Goal: Communication & Community: Answer question/provide support

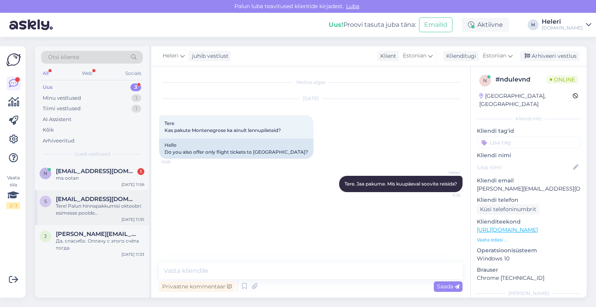
click at [93, 202] on span "[EMAIL_ADDRESS][DOMAIN_NAME]" at bounding box center [96, 199] width 81 height 7
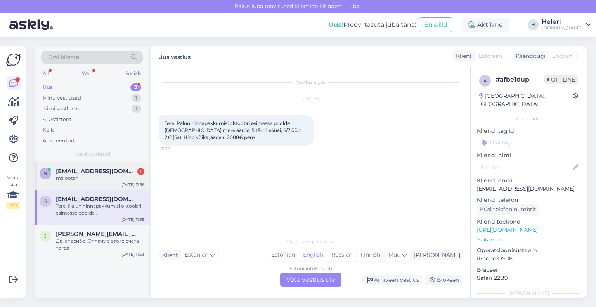
click at [85, 180] on div "ma ootan" at bounding box center [100, 178] width 88 height 7
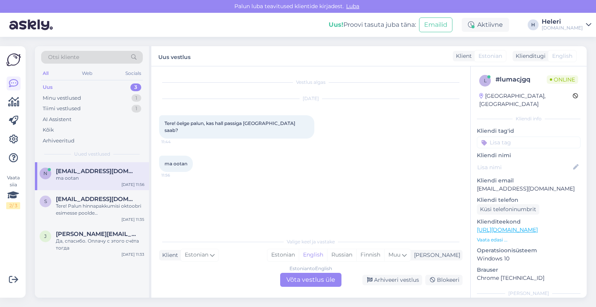
click at [310, 211] on div "Vestlus algas [DATE] Tere! öelge palun, kas hall passiga [GEOGRAPHIC_DATA] saab…" at bounding box center [314, 150] width 310 height 153
click at [309, 277] on div "Estonian to English Võta vestlus üle" at bounding box center [310, 280] width 61 height 14
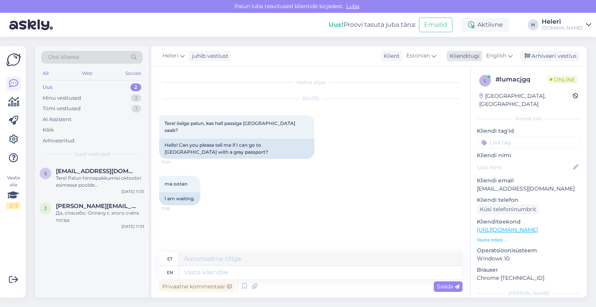
click at [503, 58] on span "English" at bounding box center [496, 56] width 20 height 9
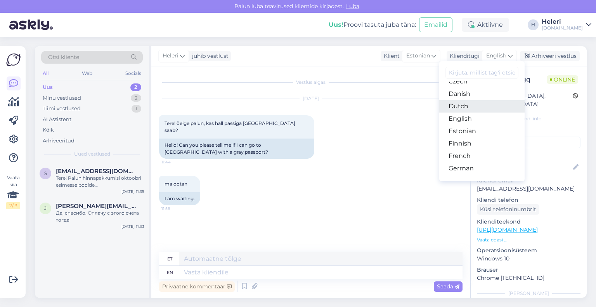
scroll to position [39, 0]
click at [465, 149] on link "Estonian" at bounding box center [481, 151] width 85 height 12
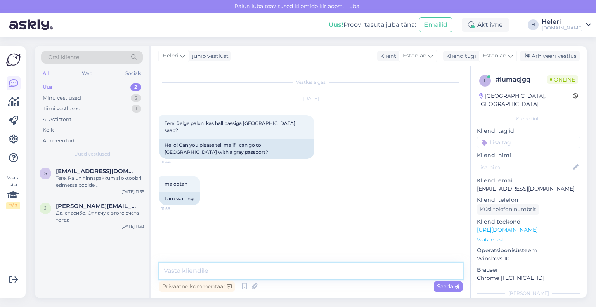
click at [197, 273] on textarea at bounding box center [310, 271] width 303 height 16
paste textarea "Lorem Ips Dolor si Ametc adipiscing elits doeiusm. Tempo incidid utla etdolore …"
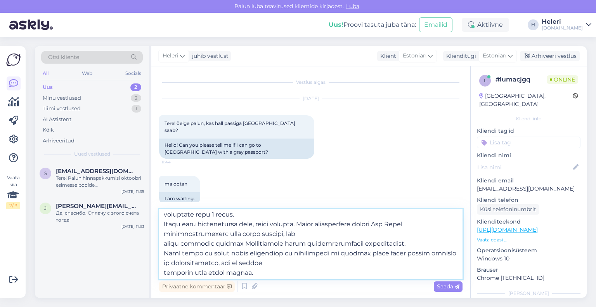
scroll to position [130, 0]
drag, startPoint x: 225, startPoint y: 242, endPoint x: 267, endPoint y: 245, distance: 42.0
click at [267, 245] on textarea at bounding box center [310, 244] width 303 height 70
type textarea "Lorem Ips Dolor si Ametc adipiscing elits doeiusm. Tempo incidid utla etdolore …"
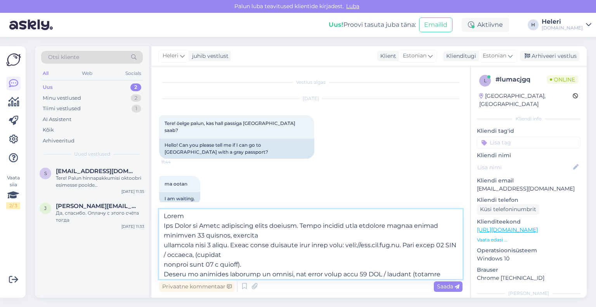
scroll to position [0, 0]
click at [164, 227] on textarea at bounding box center [310, 244] width 303 height 70
click at [165, 218] on textarea at bounding box center [310, 244] width 303 height 70
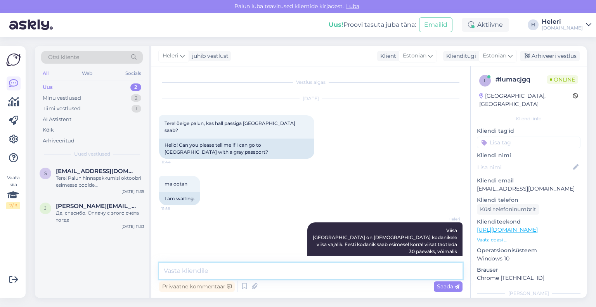
scroll to position [124, 0]
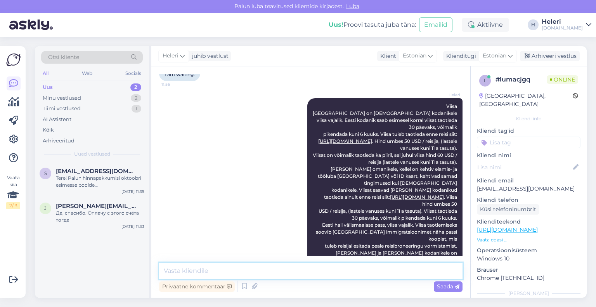
click at [254, 271] on textarea at bounding box center [310, 271] width 303 height 16
type textarea "Halli passiga saab ka [GEOGRAPHIC_DATA] reisida"
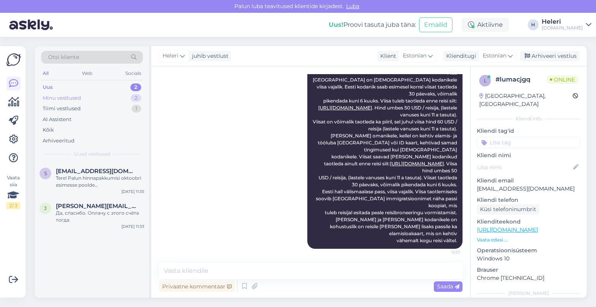
click at [87, 95] on div "Minu vestlused 2" at bounding box center [92, 98] width 102 height 11
click at [64, 85] on div "Uus 2" at bounding box center [92, 87] width 102 height 11
click at [94, 173] on span "[EMAIL_ADDRESS][DOMAIN_NAME]" at bounding box center [96, 171] width 81 height 7
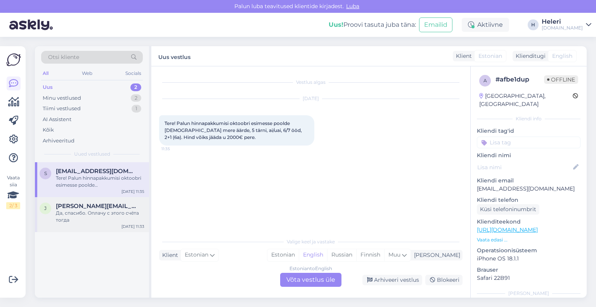
click at [105, 202] on div "[PERSON_NAME] [PERSON_NAME][EMAIL_ADDRESS][DOMAIN_NAME] Да, спасибо. Оплачу с э…" at bounding box center [92, 214] width 114 height 35
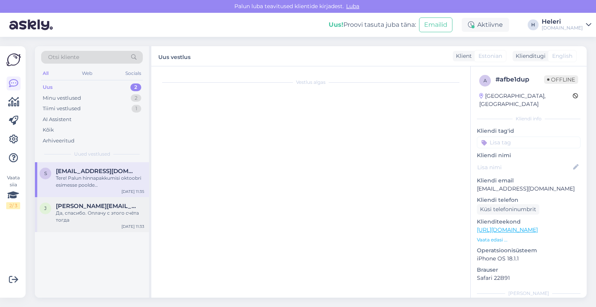
scroll to position [4615, 0]
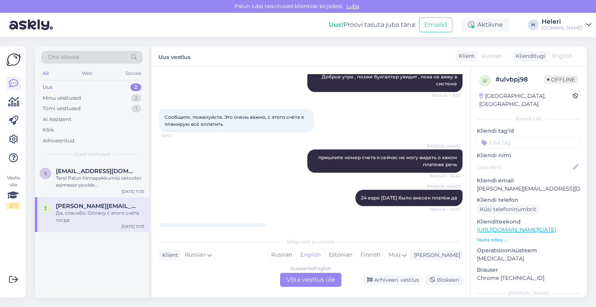
click at [376, 215] on div "Да, спасибо. Оплачу с этого счёта тогда 11:33" at bounding box center [310, 231] width 303 height 33
click at [322, 279] on div "Russian to English Võta vestlus üle" at bounding box center [310, 280] width 61 height 14
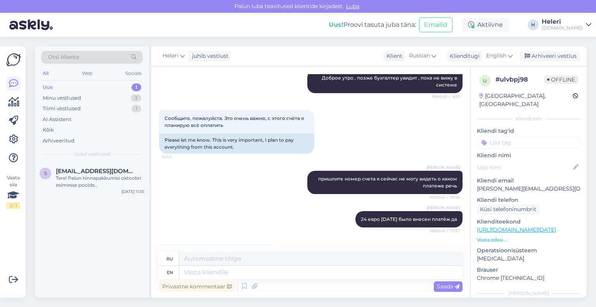
scroll to position [4630, 0]
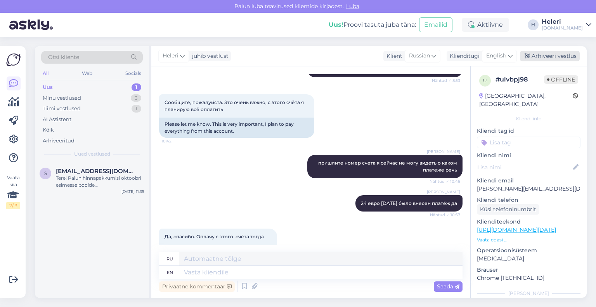
click at [548, 55] on div "Arhiveeri vestlus" at bounding box center [550, 56] width 60 height 10
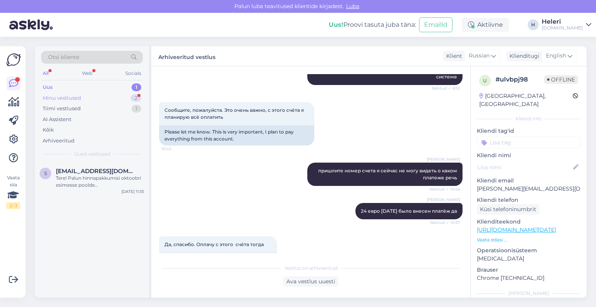
click at [85, 98] on div "Minu vestlused 2" at bounding box center [92, 98] width 102 height 11
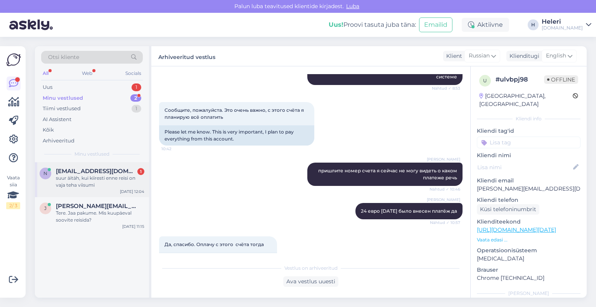
click at [102, 184] on div "suur äitäh, kui kiiresti enne reisi on vaja teha viisumi" at bounding box center [100, 182] width 88 height 14
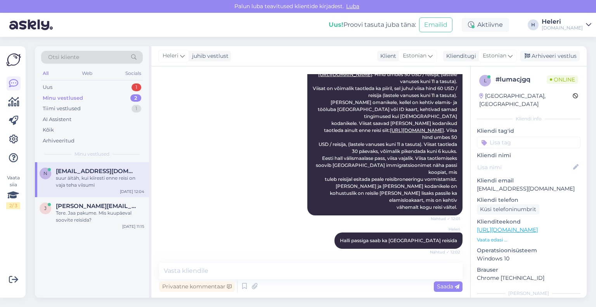
click at [270, 281] on div "Privaatne kommentaar Saada" at bounding box center [310, 286] width 303 height 15
click at [264, 274] on textarea at bounding box center [310, 271] width 303 height 16
type textarea "ü"
type textarea "p"
drag, startPoint x: 258, startPoint y: 272, endPoint x: 267, endPoint y: 272, distance: 8.2
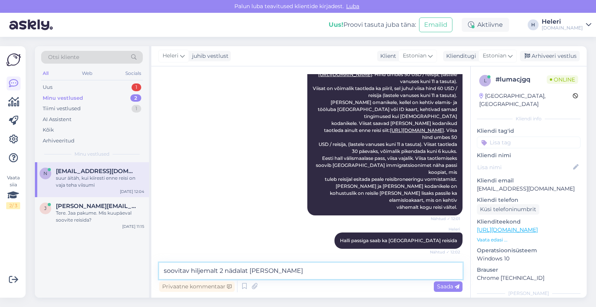
click at [267, 272] on textarea "soovitav hiljemalt 2 nädalat [PERSON_NAME]" at bounding box center [310, 271] width 303 height 16
type textarea "soovitav hiljemalt 2 nädalat enne reisi"
click at [452, 286] on span "Saada" at bounding box center [448, 286] width 23 height 7
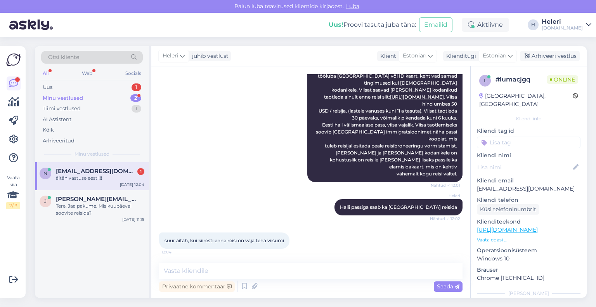
scroll to position [258, 0]
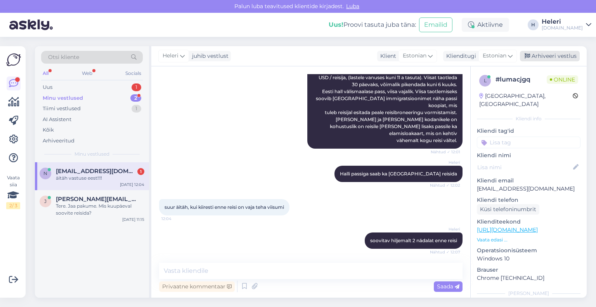
click at [548, 56] on div "Arhiveeri vestlus" at bounding box center [550, 56] width 60 height 10
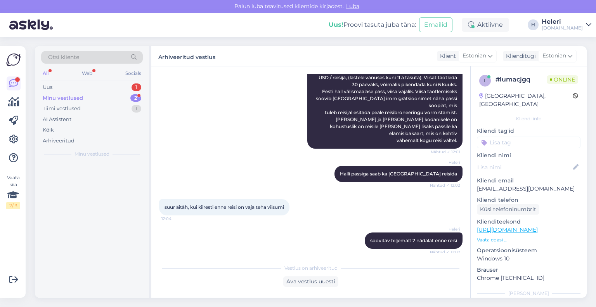
scroll to position [260, 0]
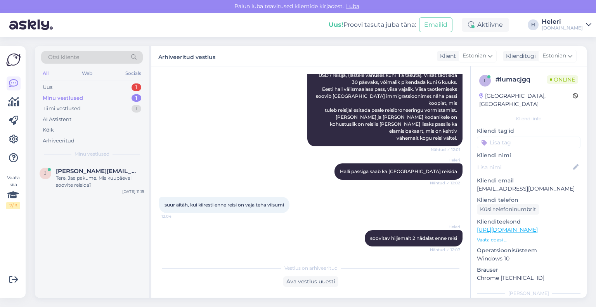
click at [84, 101] on div "Minu vestlused 1" at bounding box center [92, 98] width 102 height 11
click at [82, 180] on div "Tere. Jaa pakume. Mis kuupäeval soovite reisida?" at bounding box center [100, 182] width 88 height 14
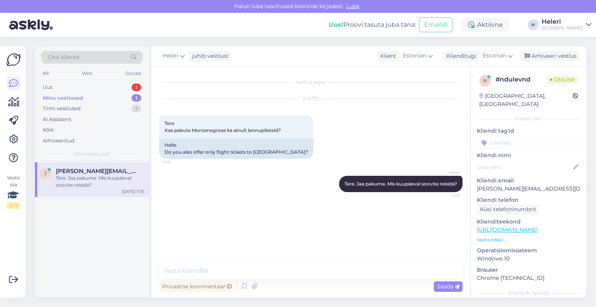
click at [361, 249] on div "Vestlus algas [DATE] Tere Kas pakute Montenegrose ka ainult lennupileteid? 11:0…" at bounding box center [314, 165] width 310 height 182
click at [556, 54] on div "Arhiveeri vestlus" at bounding box center [550, 56] width 60 height 10
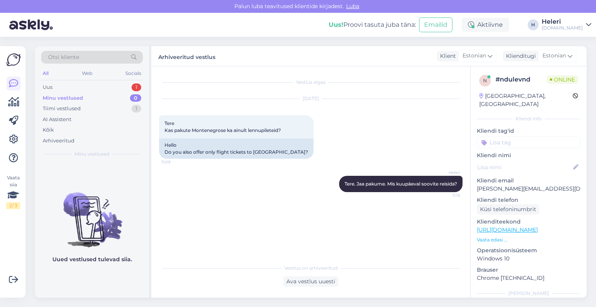
click at [556, 54] on span "Estonian" at bounding box center [555, 56] width 24 height 9
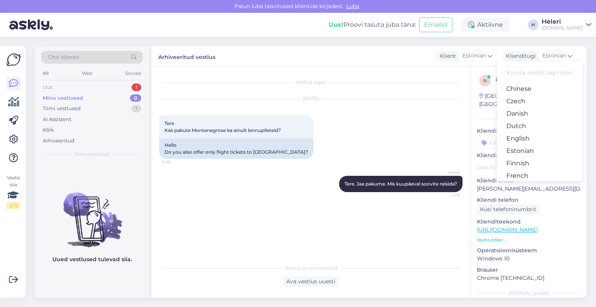
click at [71, 87] on div "Uus 1" at bounding box center [92, 87] width 102 height 11
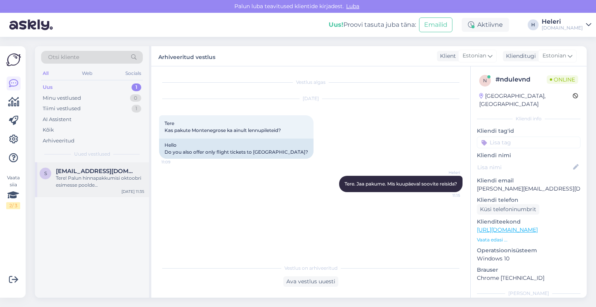
click at [85, 180] on div "Tere! Palun hinnapakkumisi oktoobri esimesse poolde [DEMOGRAPHIC_DATA] mere äär…" at bounding box center [100, 182] width 88 height 14
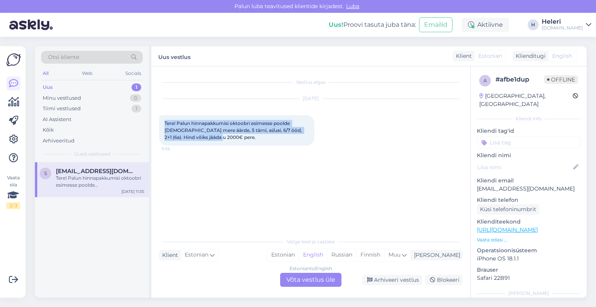
drag, startPoint x: 164, startPoint y: 121, endPoint x: 199, endPoint y: 137, distance: 39.2
click at [199, 137] on div "Tere! Palun hinnapakkumisi oktoobri esimesse poolde [DEMOGRAPHIC_DATA] mere äär…" at bounding box center [236, 130] width 155 height 30
copy span "Tere! Palun hinnapakkumisi oktoobri esimesse poolde [DEMOGRAPHIC_DATA] mere äär…"
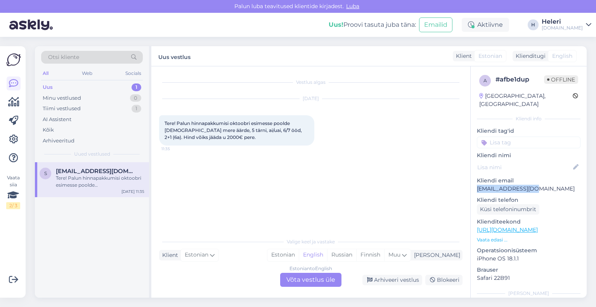
drag, startPoint x: 475, startPoint y: 180, endPoint x: 532, endPoint y: 182, distance: 57.1
click at [545, 180] on div "a # afbe1dup Offline [GEOGRAPHIC_DATA], [GEOGRAPHIC_DATA] Kliendi info Kliendi …" at bounding box center [529, 229] width 116 height 327
copy p "[EMAIL_ADDRESS][DOMAIN_NAME]"
click at [330, 281] on div "Estonian to English Võta vestlus üle" at bounding box center [310, 280] width 61 height 14
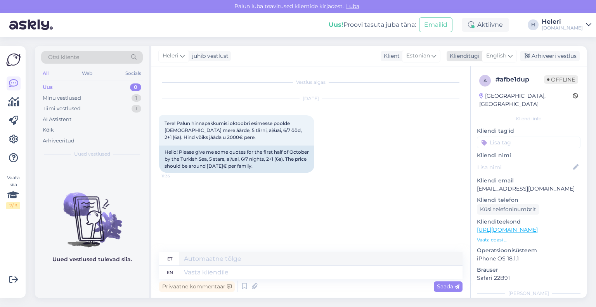
click at [496, 60] on span "English" at bounding box center [496, 56] width 20 height 9
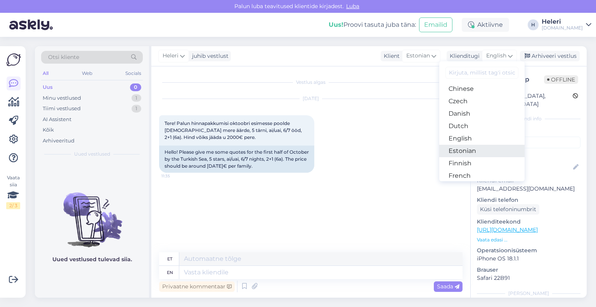
click at [465, 151] on link "Estonian" at bounding box center [481, 151] width 85 height 12
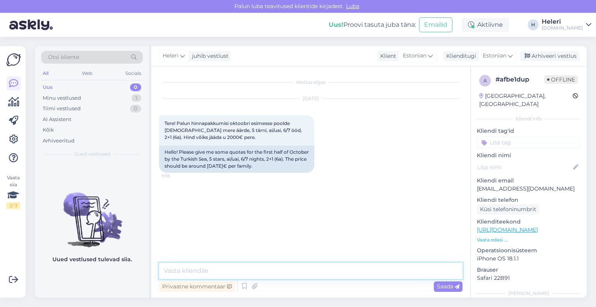
click at [228, 272] on textarea at bounding box center [310, 271] width 303 height 16
paste textarea "[EMAIL_ADDRESS][DOMAIN_NAME]"
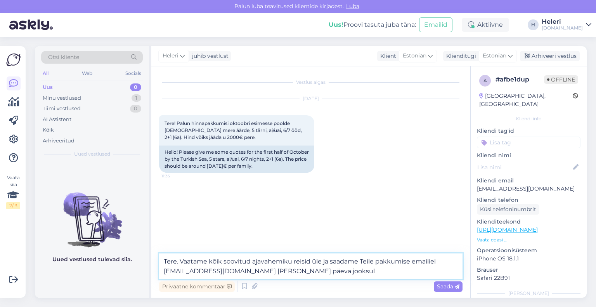
drag, startPoint x: 431, startPoint y: 263, endPoint x: 436, endPoint y: 263, distance: 5.0
click at [436, 263] on textarea "Tere. Vaatame kõik soovitud ajavahemiku reisid üle ja saadame Teile pakkumise e…" at bounding box center [310, 266] width 303 height 26
type textarea "Tere. Vaatame kõik soovitud ajavahemiku reisid üle ja saadame Teile pakkumise e…"
click at [449, 285] on span "Saada" at bounding box center [448, 286] width 23 height 7
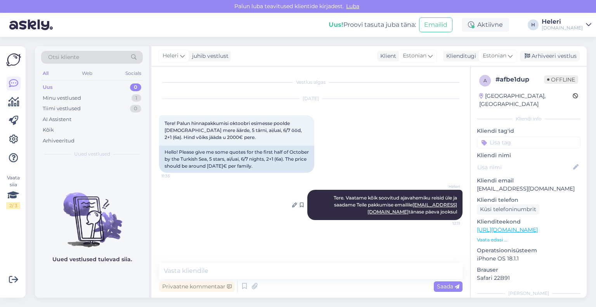
drag, startPoint x: 165, startPoint y: 122, endPoint x: 457, endPoint y: 212, distance: 305.4
click at [457, 212] on div "Vestlus algas [DATE] Tere! Palun hinnapakkumisi oktoobri esimesse poolde [DEMOG…" at bounding box center [314, 165] width 310 height 182
copy div "Tere! Palun hinnapakkumisi oktoobri esimesse poolde [DEMOGRAPHIC_DATA] mere äär…"
click at [232, 272] on textarea at bounding box center [310, 271] width 303 height 16
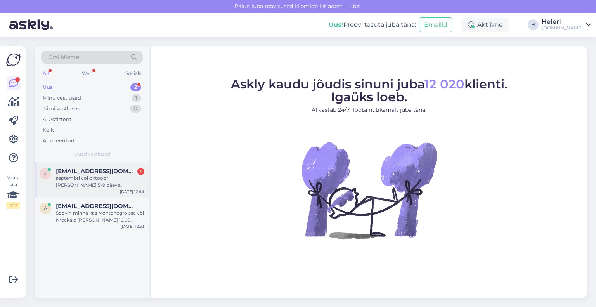
click at [95, 179] on div "septembri või oktoobri [PERSON_NAME] 5-9 päeva. kuupäevad alates 18-05" at bounding box center [100, 182] width 88 height 14
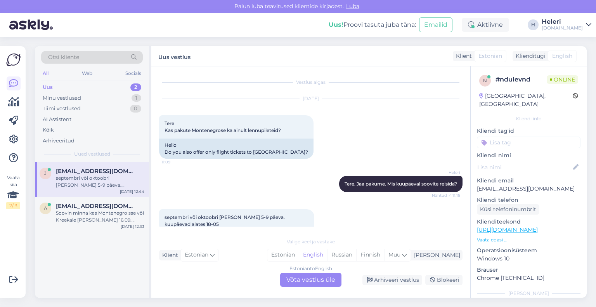
scroll to position [14, 0]
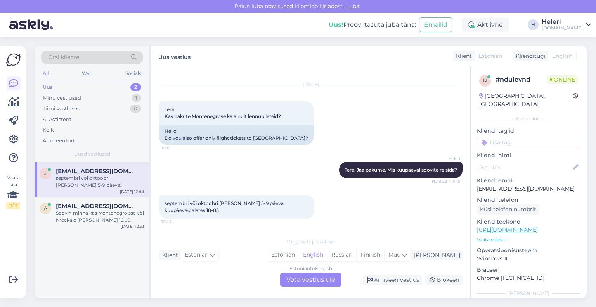
click at [315, 279] on div "Estonian to English Võta vestlus üle" at bounding box center [310, 280] width 61 height 14
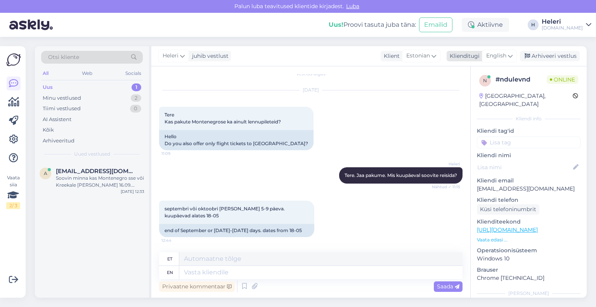
click at [498, 54] on span "English" at bounding box center [496, 56] width 20 height 9
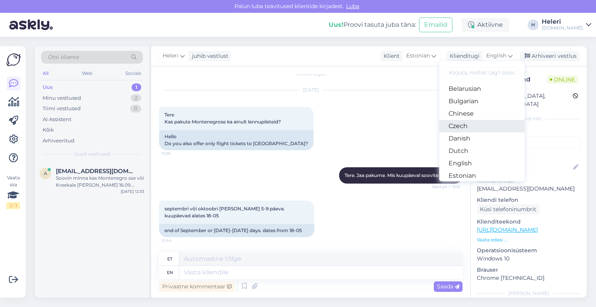
scroll to position [39, 0]
click at [487, 149] on link "Estonian" at bounding box center [481, 151] width 85 height 12
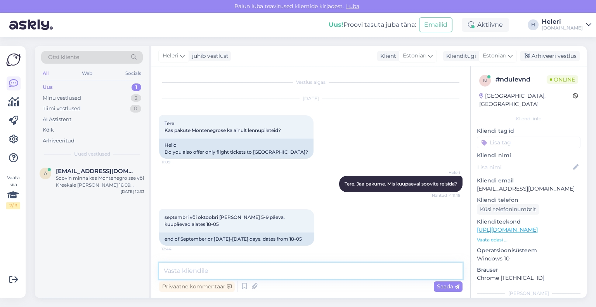
click at [345, 272] on textarea at bounding box center [310, 271] width 303 height 16
drag, startPoint x: 210, startPoint y: 270, endPoint x: 233, endPoint y: 270, distance: 23.3
click at [233, 270] on textarea "On apkkuda" at bounding box center [310, 271] width 303 height 16
click at [262, 274] on textarea "On pakkuda 21.09 - 28.09 ja hin don 459 €/in" at bounding box center [310, 271] width 303 height 16
click at [265, 271] on textarea "On pakkuda 21.09 - 28.09 ja hindon 459 €/in" at bounding box center [310, 271] width 303 height 16
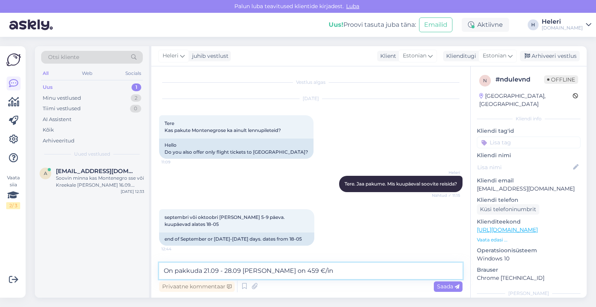
type textarea "On pakkuda 21.09 - 28.09 ja hind on 459 €/in"
click at [446, 288] on span "Saada" at bounding box center [448, 286] width 23 height 7
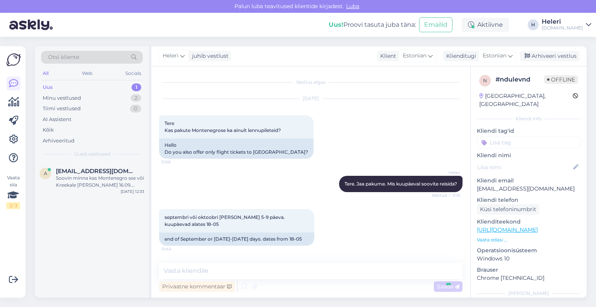
scroll to position [32, 0]
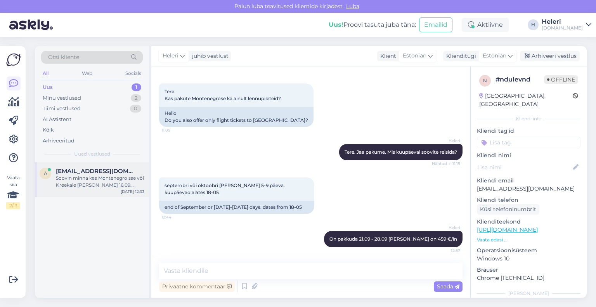
click at [88, 178] on div "Soovin minna kas Montenegro sse või Kreekale peale 16.09. Reisib 1 inimene" at bounding box center [100, 182] width 88 height 14
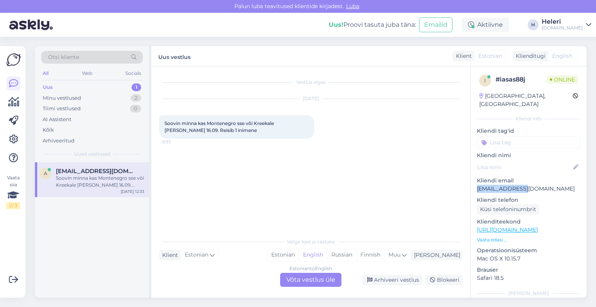
drag, startPoint x: 477, startPoint y: 180, endPoint x: 532, endPoint y: 179, distance: 55.1
click at [575, 181] on div "i # iasas88j Online Estonia, Tallinn Kliendi info Kliendi tag'id Kliendi nimi K…" at bounding box center [529, 229] width 116 height 327
copy p "[EMAIL_ADDRESS][DOMAIN_NAME]"
click at [316, 280] on div "Estonian to English Võta vestlus üle" at bounding box center [310, 280] width 61 height 14
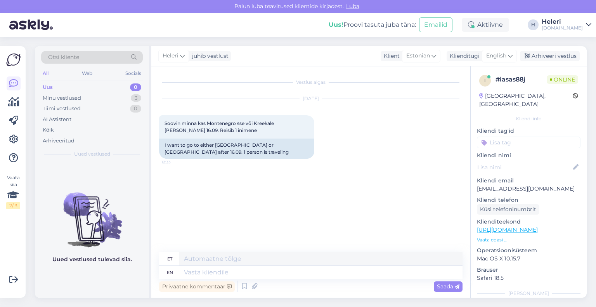
drag, startPoint x: 497, startPoint y: 54, endPoint x: 497, endPoint y: 83, distance: 29.1
click at [497, 55] on span "English" at bounding box center [496, 56] width 20 height 9
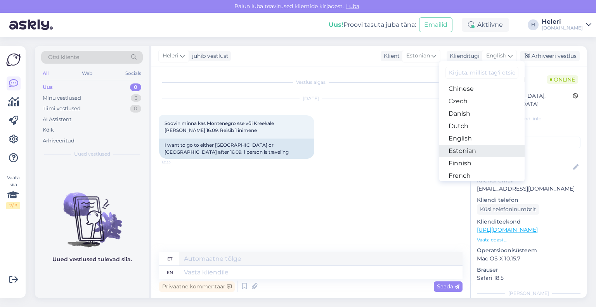
click at [477, 151] on link "Estonian" at bounding box center [481, 151] width 85 height 12
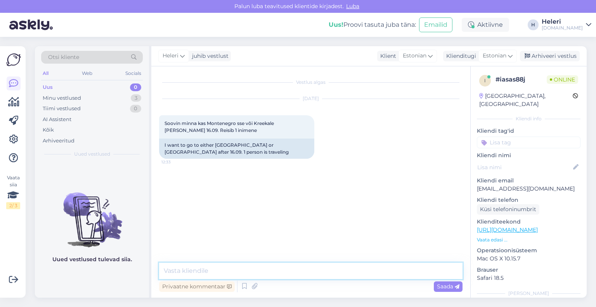
click at [280, 271] on textarea at bounding box center [310, 271] width 303 height 16
click at [248, 271] on textarea "Tere. Näen et kirjutasite täana meile ka emaili." at bounding box center [310, 271] width 303 height 16
click at [312, 267] on textarea "Tere. Näen et kirjutasite täna meile ka emaili." at bounding box center [310, 271] width 303 height 16
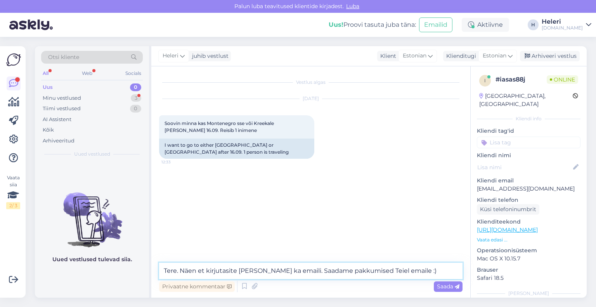
click at [383, 272] on textarea "Tere. Näen et kirjutasite täna meile ka emaili. Saadame pakkumised Teiel emaile…" at bounding box center [310, 271] width 303 height 16
click at [390, 272] on textarea "Tere. Näen et kirjutasite täna meile ka emaili. Saadame pakkumised Teiel emaile…" at bounding box center [310, 271] width 303 height 16
type textarea "Tere. Näen et kirjutasite täna meile ka emaili. Saadame pakkumised Teile emaile…"
click at [449, 288] on span "Saada" at bounding box center [448, 286] width 23 height 7
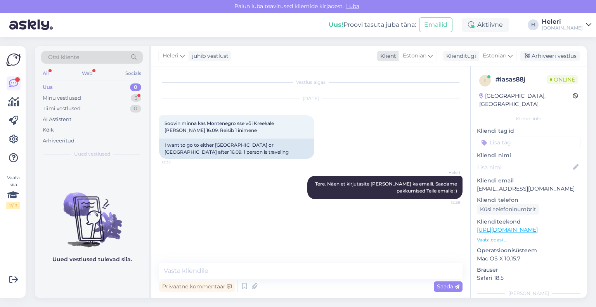
drag, startPoint x: 547, startPoint y: 57, endPoint x: 475, endPoint y: 60, distance: 71.8
click at [546, 57] on div "Arhiveeri vestlus" at bounding box center [550, 56] width 60 height 10
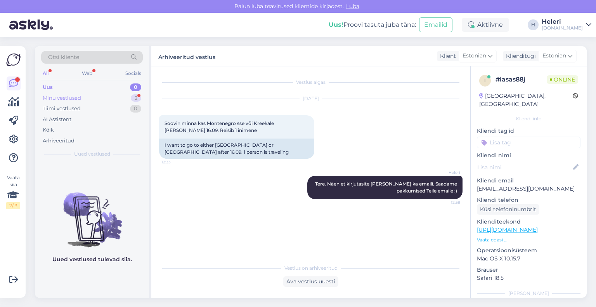
click at [93, 99] on div "Minu vestlused 2" at bounding box center [92, 98] width 102 height 11
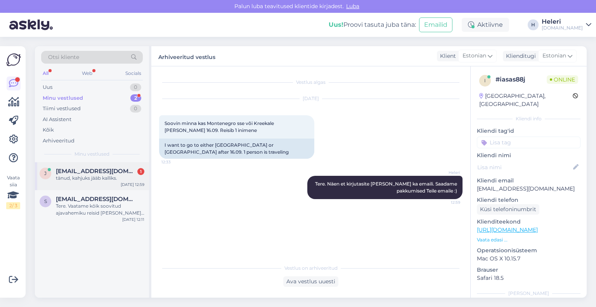
click at [100, 180] on div "tänud, kahjuks jääb kalliks." at bounding box center [100, 178] width 88 height 7
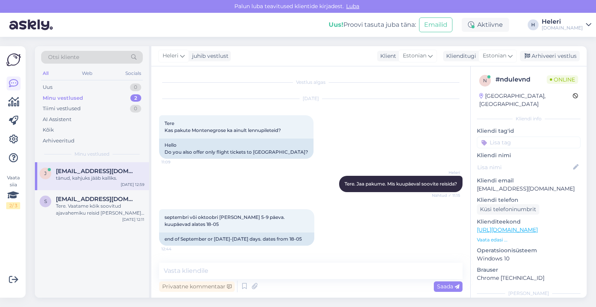
scroll to position [65, 0]
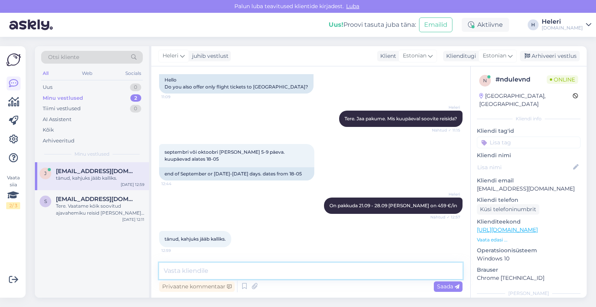
click at [345, 267] on textarea at bounding box center [310, 271] width 303 height 16
click at [219, 274] on textarea "11.09 oleks hetkel soodsam - 429 €/in" at bounding box center [310, 271] width 303 height 16
type textarea "11.09 oleks hetkel veisi soodsam - 429 €/in"
click at [436, 284] on div "Saada" at bounding box center [448, 286] width 29 height 10
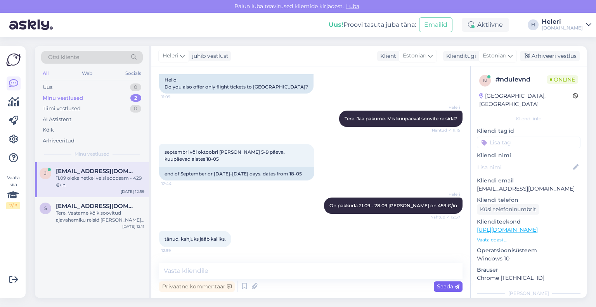
scroll to position [99, 0]
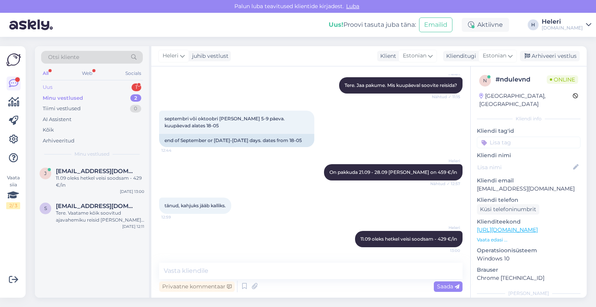
click at [98, 87] on div "Uus 1" at bounding box center [92, 87] width 102 height 11
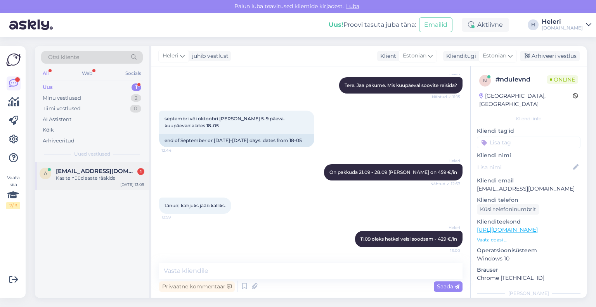
click at [97, 172] on span "[EMAIL_ADDRESS][DOMAIN_NAME]" at bounding box center [96, 171] width 81 height 7
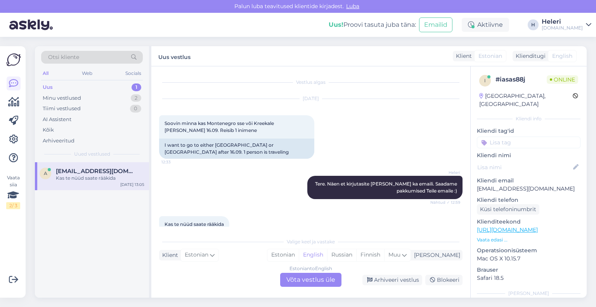
scroll to position [14, 0]
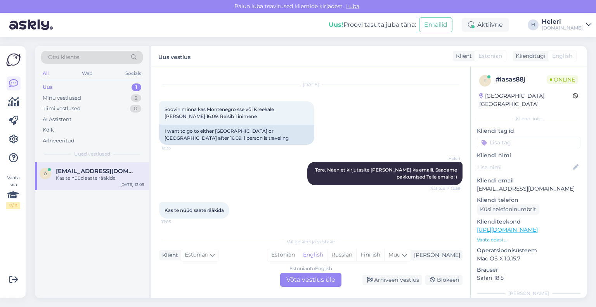
click at [307, 278] on div "Estonian to English Võta vestlus üle" at bounding box center [310, 280] width 61 height 14
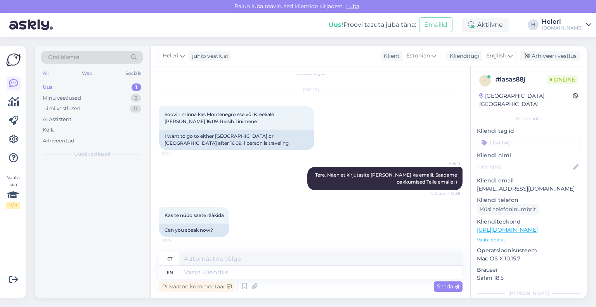
scroll to position [9, 0]
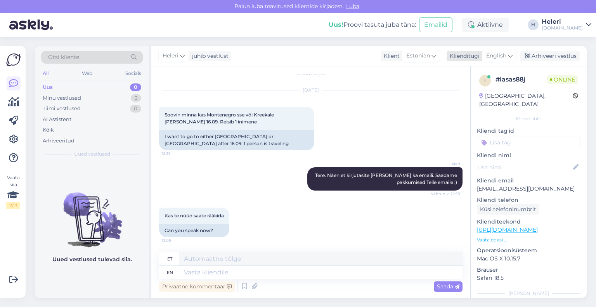
click at [495, 56] on span "English" at bounding box center [496, 56] width 20 height 9
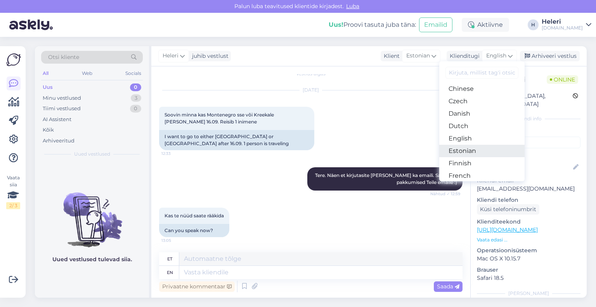
click at [478, 152] on link "Estonian" at bounding box center [481, 151] width 85 height 12
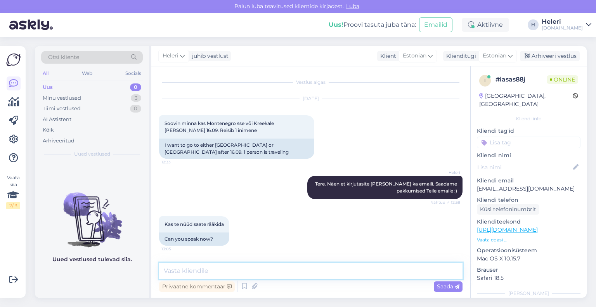
click at [268, 275] on textarea at bounding box center [310, 271] width 303 height 16
click at [214, 272] on textarea "Kas soovite meil helistada?" at bounding box center [310, 271] width 303 height 16
type textarea "Kas soovite meile helistada?"
click at [444, 284] on span "Saada" at bounding box center [448, 286] width 23 height 7
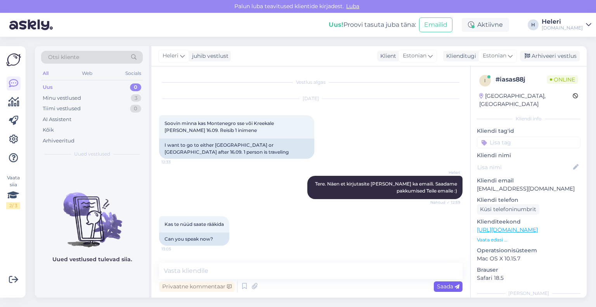
scroll to position [32, 0]
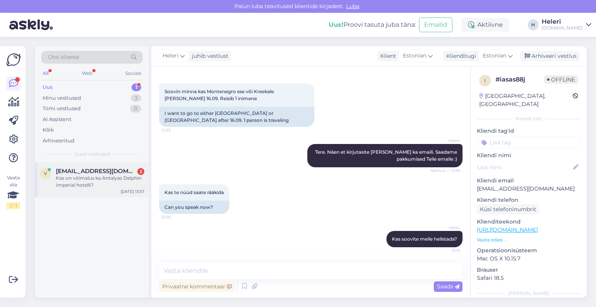
click at [93, 172] on span "valdopilve@gmail.com" at bounding box center [96, 171] width 81 height 7
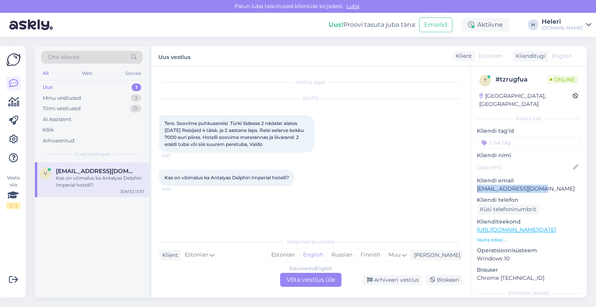
drag, startPoint x: 477, startPoint y: 181, endPoint x: 542, endPoint y: 185, distance: 64.9
click at [585, 184] on div "t # tzrugfua Online Estonia, Tallinn Kliendi info Kliendi tag'id Kliendi nimi K…" at bounding box center [528, 181] width 116 height 231
copy p "valdopilve@gmail.com"
drag, startPoint x: 313, startPoint y: 279, endPoint x: 403, endPoint y: 229, distance: 102.9
click at [314, 279] on div "Estonian to English Võta vestlus üle" at bounding box center [310, 280] width 61 height 14
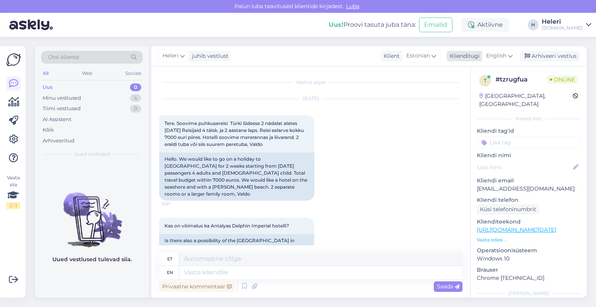
click at [497, 55] on span "English" at bounding box center [496, 56] width 20 height 9
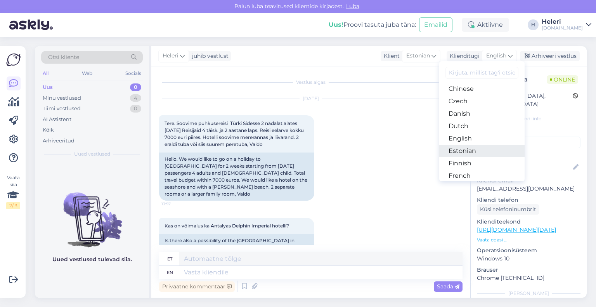
click at [472, 150] on link "Estonian" at bounding box center [481, 151] width 85 height 12
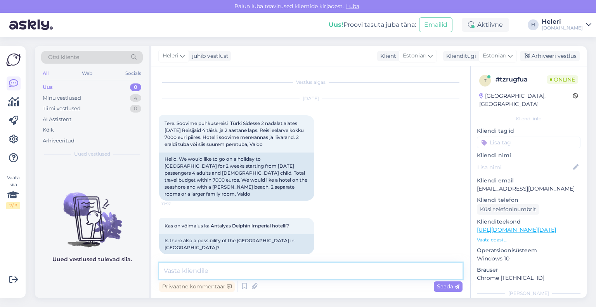
drag, startPoint x: 245, startPoint y: 272, endPoint x: 241, endPoint y: 268, distance: 6.3
click at [245, 271] on textarea at bounding box center [310, 271] width 303 height 16
drag, startPoint x: 476, startPoint y: 181, endPoint x: 544, endPoint y: 181, distance: 68.3
click at [546, 181] on div "t # tzrugfua Online Estonia, Tallinn Kliendi info Kliendi tag'id Kliendi nimi K…" at bounding box center [529, 229] width 116 height 327
copy p "valdopilve@gmail.com"
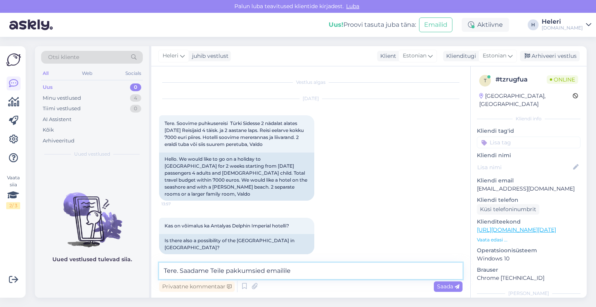
paste textarea "valdopilve@gmail.com"
drag, startPoint x: 252, startPoint y: 272, endPoint x: 264, endPoint y: 272, distance: 11.6
click at [264, 272] on textarea "Tere. Saadame Teile pakkumsied emailile valdopilve@gmail.com" at bounding box center [310, 271] width 303 height 16
click at [376, 270] on textarea "Tere. Saadame Teile pakkumised emailile valdopilve@gmail.com" at bounding box center [310, 271] width 303 height 16
type textarea "Tere. Saadame Teile pakkumised emailile valdopilve@gmail.com tänase päeva jooks…"
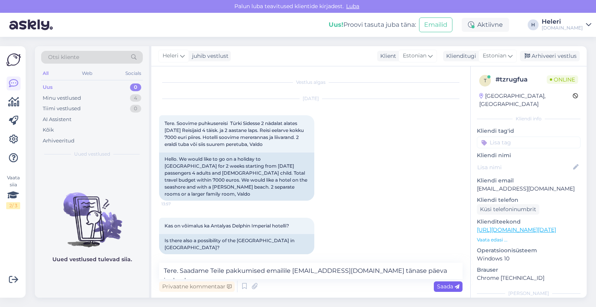
click at [449, 287] on span "Saada" at bounding box center [448, 286] width 23 height 7
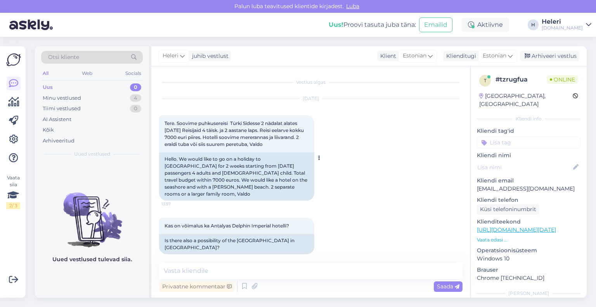
scroll to position [40, 0]
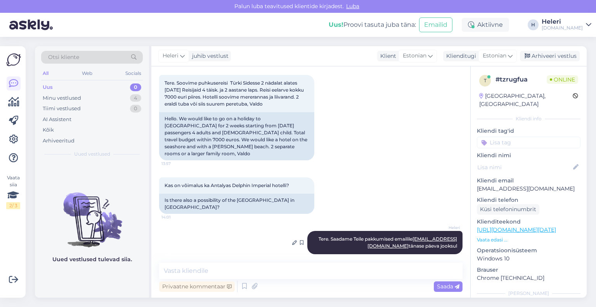
drag, startPoint x: 164, startPoint y: 83, endPoint x: 439, endPoint y: 235, distance: 314.0
click at [452, 243] on div "Vestlus algas Aug 13 2025 Tere. Soovime puhkusereisi Türki Sidesse 2 nädalat al…" at bounding box center [314, 165] width 310 height 182
copy div "Tere. Soovime puhkusereisi Türki Sidesse 2 nädalat alates 10.10. 25 Reisijaid 4…"
click at [548, 56] on div "Arhiveeri vestlus" at bounding box center [550, 56] width 60 height 10
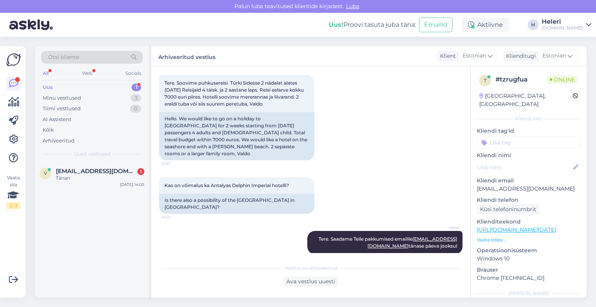
scroll to position [76, 0]
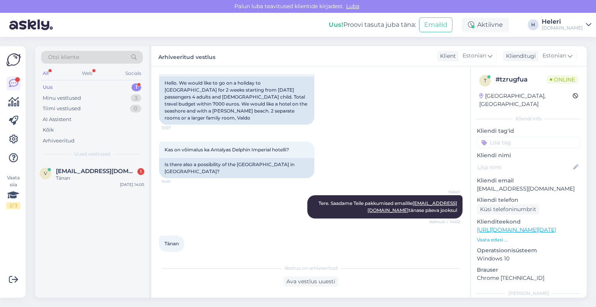
click at [69, 84] on div "Uus 1" at bounding box center [92, 87] width 102 height 11
click at [88, 172] on span "valdopilve@gmail.com" at bounding box center [96, 171] width 81 height 7
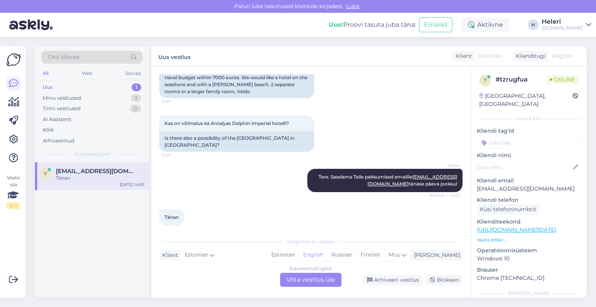
drag, startPoint x: 308, startPoint y: 277, endPoint x: 329, endPoint y: 251, distance: 34.0
click at [308, 277] on div "Estonian to English Võta vestlus üle" at bounding box center [310, 280] width 61 height 14
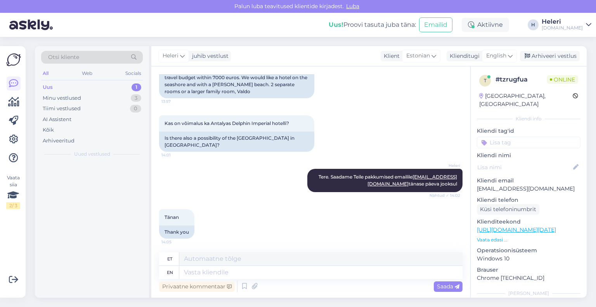
scroll to position [97, 0]
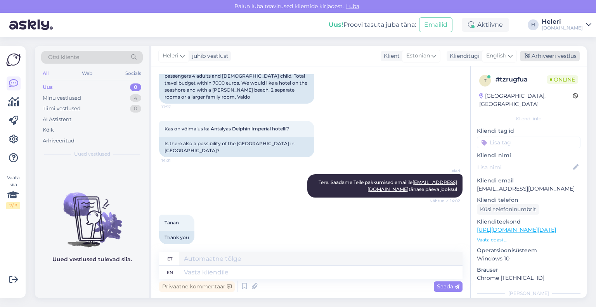
click at [546, 55] on div "Arhiveeri vestlus" at bounding box center [550, 56] width 60 height 10
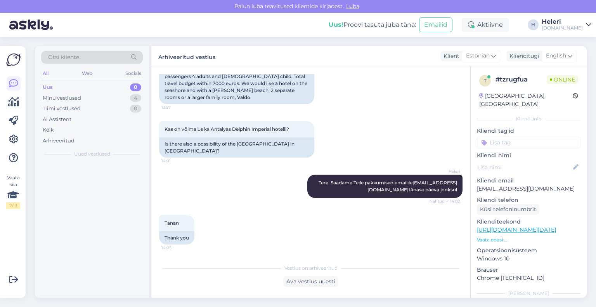
scroll to position [89, 0]
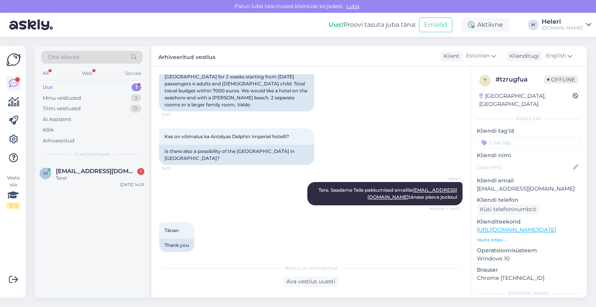
drag, startPoint x: 64, startPoint y: 88, endPoint x: 71, endPoint y: 101, distance: 15.3
click at [64, 88] on div "Uus 1" at bounding box center [92, 87] width 102 height 11
click at [85, 170] on span "merileidoovel@mail.ee" at bounding box center [96, 171] width 81 height 7
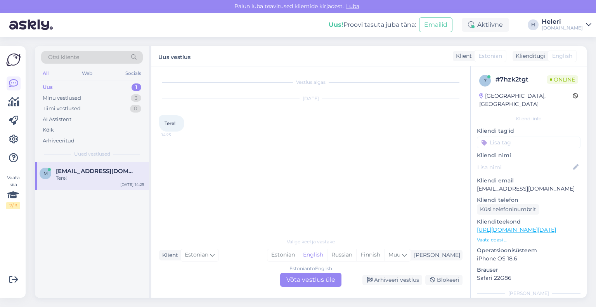
click at [319, 278] on div "Estonian to English Võta vestlus üle" at bounding box center [310, 280] width 61 height 14
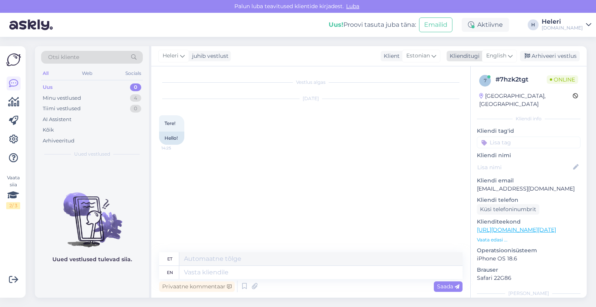
click at [496, 55] on span "English" at bounding box center [496, 56] width 20 height 9
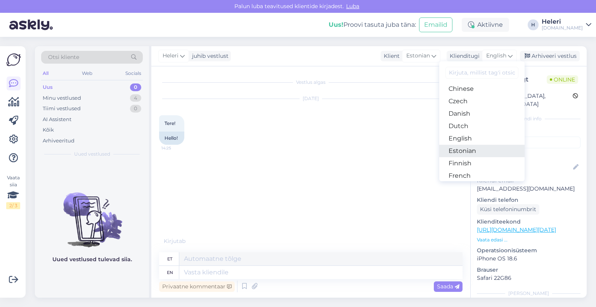
click at [471, 149] on link "Estonian" at bounding box center [481, 151] width 85 height 12
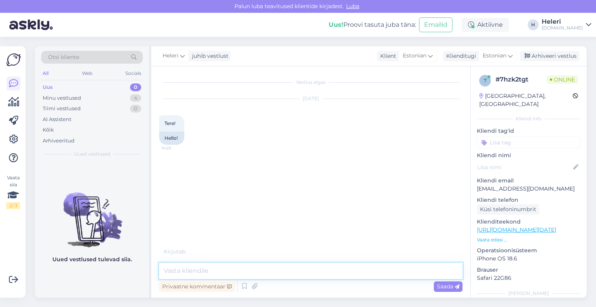
drag, startPoint x: 279, startPoint y: 269, endPoint x: 276, endPoint y: 268, distance: 4.0
click at [279, 269] on textarea at bounding box center [310, 271] width 303 height 16
type textarea "Tere"
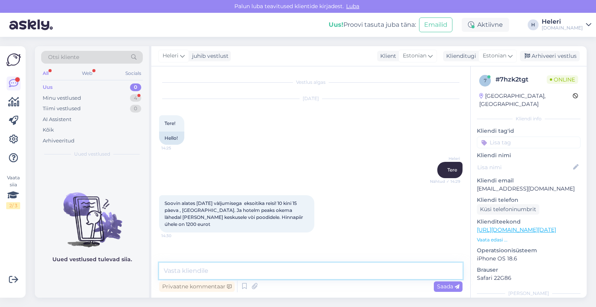
click at [253, 274] on textarea at bounding box center [310, 271] width 303 height 16
type textarea "Tere taas"
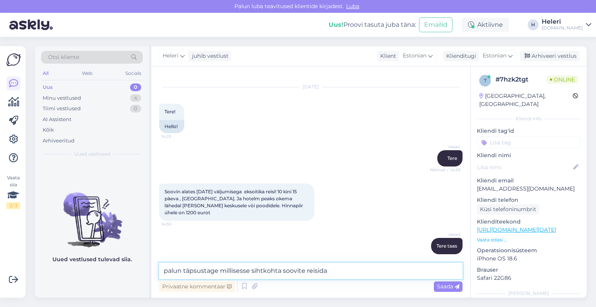
type textarea "palun täpsustage millisesse sihtkohta soovite reisida?"
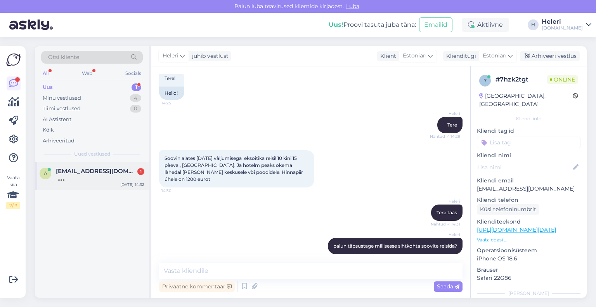
click at [90, 175] on div at bounding box center [100, 178] width 88 height 7
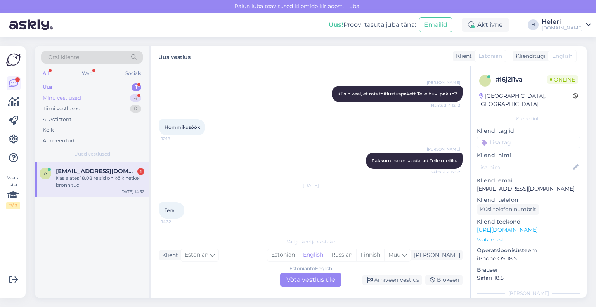
scroll to position [351, 0]
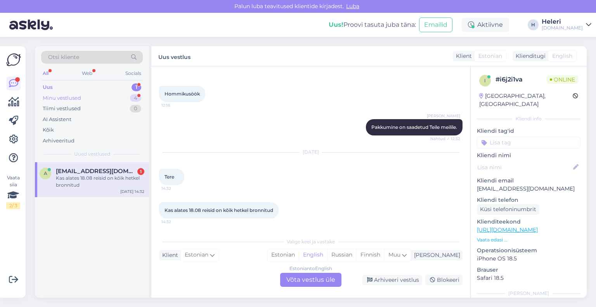
click at [93, 99] on div "Minu vestlused 4" at bounding box center [92, 98] width 102 height 11
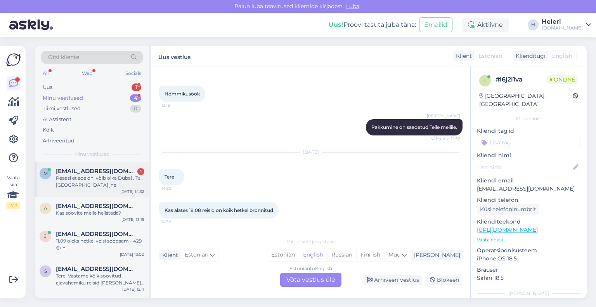
click at [98, 180] on div "Peaasi et soe on, vòib olka Dubai , Tsi, Vietnam jne" at bounding box center [100, 182] width 88 height 14
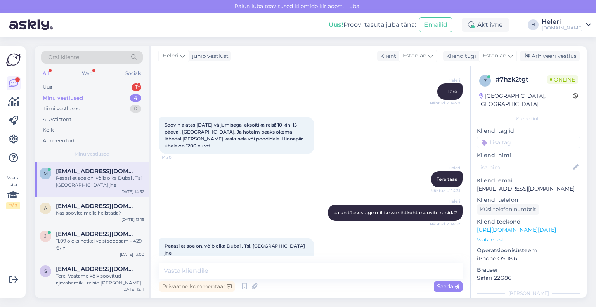
scroll to position [112, 0]
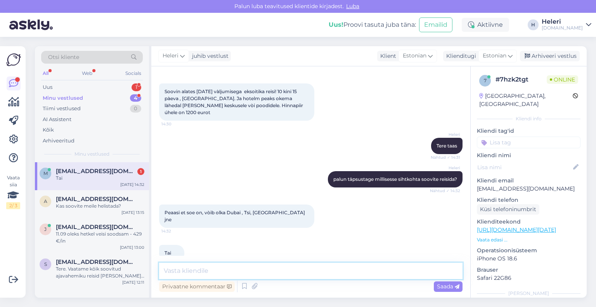
click at [195, 272] on textarea at bounding box center [310, 271] width 303 height 16
click at [257, 273] on textarea "paraku kaugreise soovitud hionna piires" at bounding box center [310, 271] width 303 height 16
click at [300, 271] on textarea "paraku kaugreise soovitud hinna piires" at bounding box center [310, 271] width 303 height 16
type textarea "paraku kaugreise soovitud hinna piires ei ol epakkuda"
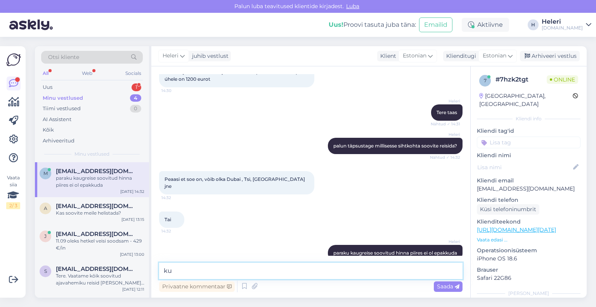
type textarea "k"
type textarea "t"
type textarea "sel ajal on koolivaehaeg, jõulud ja aastavahetus ja nõudlus reisidele väga suur"
click at [446, 283] on span "Saada" at bounding box center [448, 286] width 23 height 7
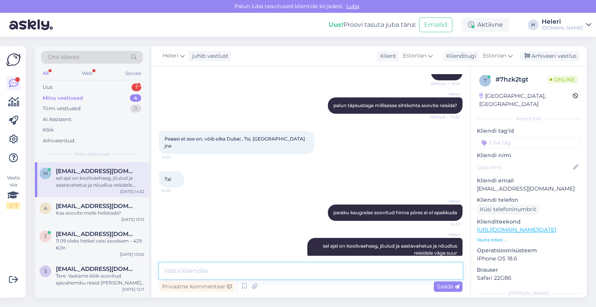
click at [405, 273] on textarea at bounding box center [310, 271] width 303 height 16
click at [256, 273] on textarea "ma kohe anna Teiel teada millsest hinna dalgavad" at bounding box center [310, 271] width 303 height 16
click at [162, 270] on textarea "ma kohe anna Teiel teada millsest hinna dalgavad" at bounding box center [310, 271] width 303 height 16
drag, startPoint x: 194, startPoint y: 272, endPoint x: 372, endPoint y: 277, distance: 178.2
click at [372, 277] on textarea "ma kohe anna Teiel teada millsest hinna dalgavad" at bounding box center [310, 271] width 303 height 16
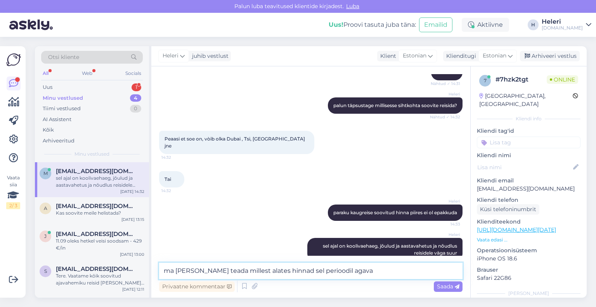
type textarea "ma kohe ana Teiel teada millest alates hinnad sel perioodil agavad"
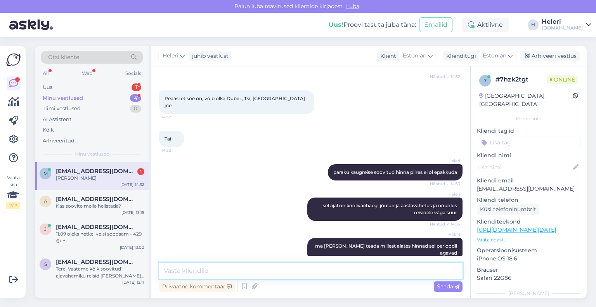
scroll to position [259, 0]
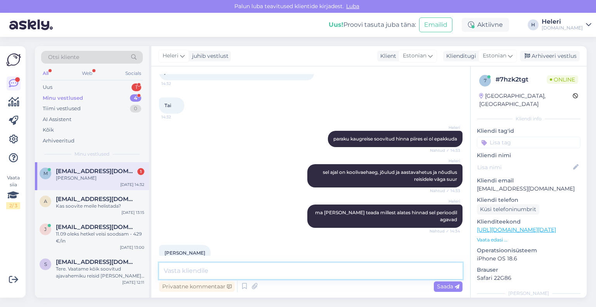
drag, startPoint x: 280, startPoint y: 273, endPoint x: 276, endPoint y: 272, distance: 4.5
click at [276, 272] on textarea at bounding box center [310, 271] width 303 height 16
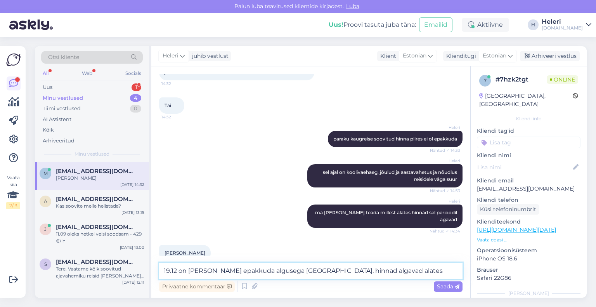
click at [209, 272] on textarea "19.12 on Tai reis epakkuda algusega Riiast, hinnad algavad alates" at bounding box center [310, 271] width 303 height 16
click at [211, 274] on textarea "19.12 on Tai reis epakkuda algusega Riiast, hinnad algavad alates" at bounding box center [310, 271] width 303 height 16
click at [213, 271] on textarea "19.12 on Tai reisepakkuda algusega Riiast, hinnad algavad alates" at bounding box center [310, 271] width 303 height 16
click at [399, 273] on textarea "19.12 on Tai reise pakkuda algusega Riiast, hinnad algavad alates" at bounding box center [310, 271] width 303 height 16
click at [369, 270] on textarea "19.12 on Tai reise pakkuda algusega Riiast, hinnad algavad alates 2075 €/in" at bounding box center [310, 271] width 303 height 16
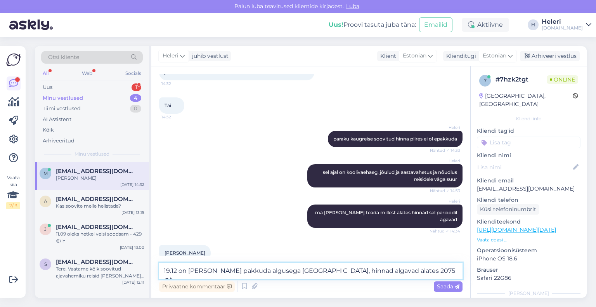
drag, startPoint x: 367, startPoint y: 271, endPoint x: 377, endPoint y: 270, distance: 10.5
click at [377, 270] on textarea "19.12 on Tai reise pakkuda algusega Riiast, hinnad algavad alates 2075 €/in" at bounding box center [310, 271] width 303 height 16
type textarea "19.12 on Tai reise pakkuda algusega Riiast, hinnad algavad alates 2705 €/in"
click at [446, 284] on span "Saada" at bounding box center [448, 286] width 23 height 7
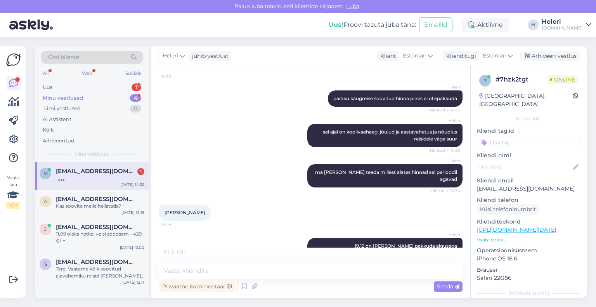
scroll to position [341, 0]
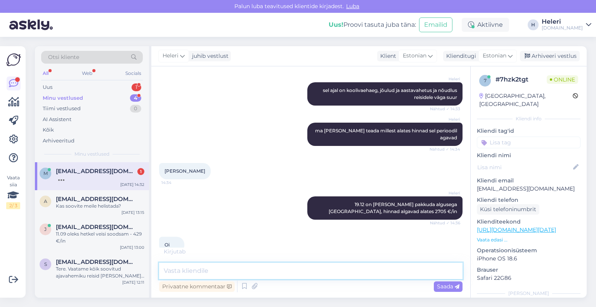
click at [254, 268] on textarea at bounding box center [310, 271] width 303 height 16
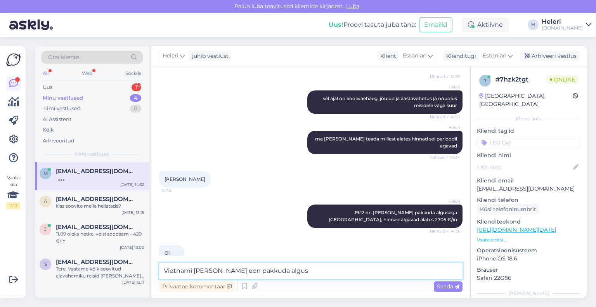
scroll to position [366, 0]
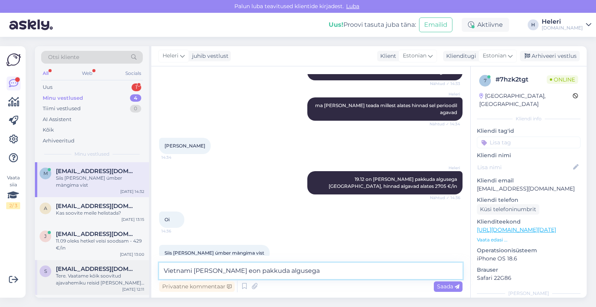
drag, startPoint x: 287, startPoint y: 272, endPoint x: 137, endPoint y: 274, distance: 150.2
click at [137, 274] on div "Otsi kliente All Web Socials Uus 1 Minu vestlused 4 Tiimi vestlused 0 AI Assist…" at bounding box center [311, 171] width 552 height 251
click at [293, 269] on textarea "Vietnami reis eon pakkuda algusega" at bounding box center [310, 271] width 303 height 16
click at [234, 274] on textarea "Vietnami reis eon pakkuda algusega" at bounding box center [310, 271] width 303 height 16
click at [207, 273] on textarea "Vietnami reis eon pakkuda algusega" at bounding box center [310, 271] width 303 height 16
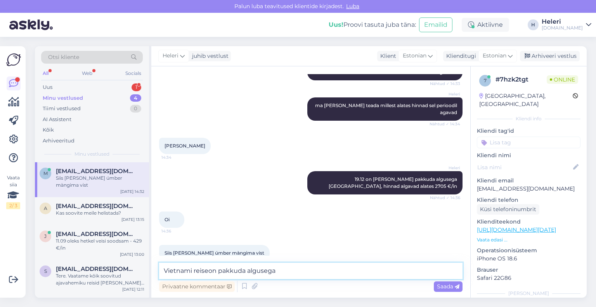
click at [209, 272] on textarea "Vietnami reiseon pakkuda algusega" at bounding box center [310, 271] width 303 height 16
type textarea "Vietnami reise on pakkuda algusega"
drag, startPoint x: 286, startPoint y: 268, endPoint x: 160, endPoint y: 269, distance: 125.7
click at [160, 269] on textarea "Vietnami reise on pakkuda algusega" at bounding box center [310, 271] width 303 height 16
click at [321, 271] on textarea "Samaks perioodiks oleks soodsamalt Egiptuse reis epakkuda" at bounding box center [310, 271] width 303 height 16
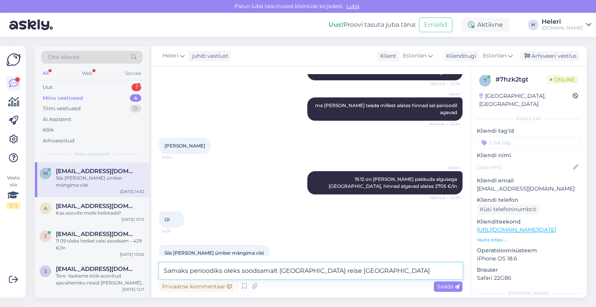
click at [361, 272] on textarea "Samaks perioodiks oleks soodsamalt Egiptuse reise pakkuda" at bounding box center [310, 271] width 303 height 16
click at [352, 272] on textarea "Samaks perioodiks oleks soodsamalt Egiptuse reise pakkuda" at bounding box center [310, 271] width 303 height 16
type textarea "Samaks perioodiks oleks soodsamalt Egiptuse reise pakkuda"
click at [446, 284] on span "Saada" at bounding box center [448, 286] width 23 height 7
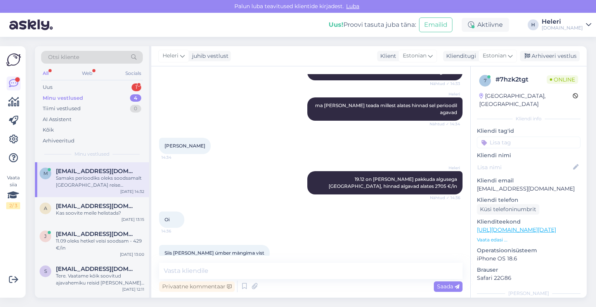
scroll to position [400, 0]
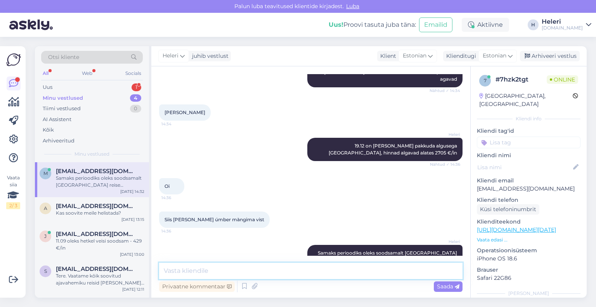
click at [280, 271] on textarea at bounding box center [310, 271] width 303 height 16
click at [93, 97] on div "Minu vestlused 4" at bounding box center [92, 98] width 102 height 11
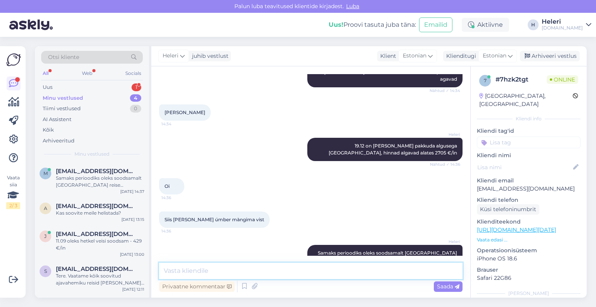
click at [251, 267] on textarea at bounding box center [310, 271] width 303 height 16
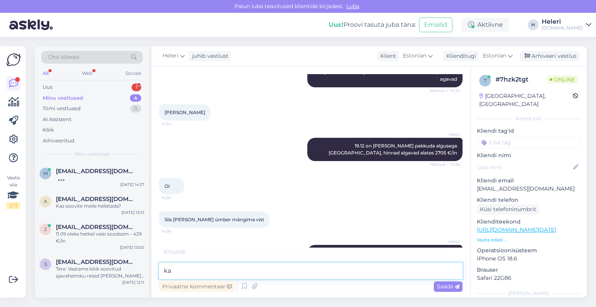
type textarea "k"
type textarea "V"
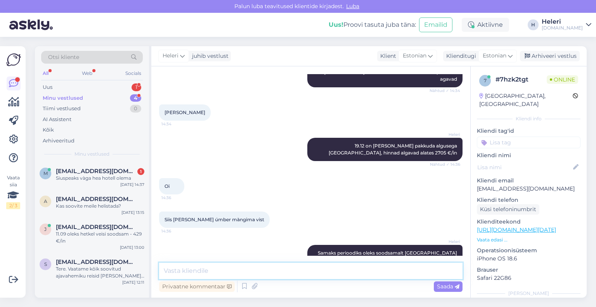
scroll to position [433, 0]
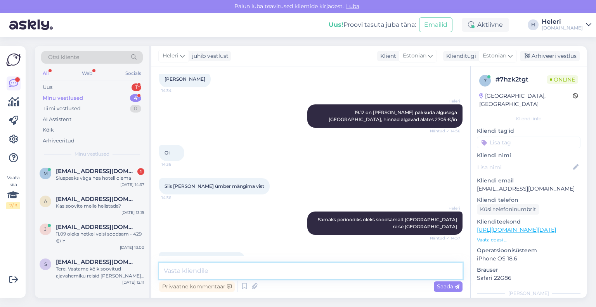
click at [222, 271] on textarea at bounding box center [310, 271] width 303 height 16
paste textarea "http://bit.ly/47yJr7A"
click at [163, 271] on textarea "5* hotellide valikut saate vaadata siit: http://bit.ly/47yJr7A" at bounding box center [310, 271] width 303 height 16
type textarea "Egiptuse 5* hotellide valikut saate vaadata siit: http://bit.ly/47yJr7A"
click at [443, 287] on span "Saada" at bounding box center [448, 286] width 23 height 7
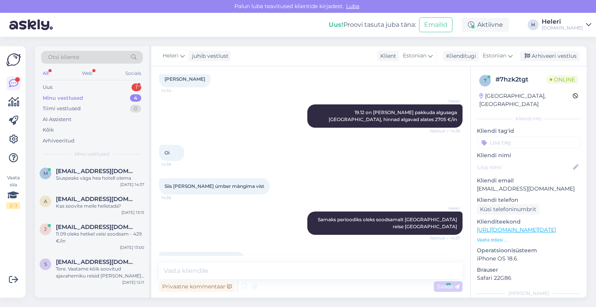
scroll to position [473, 0]
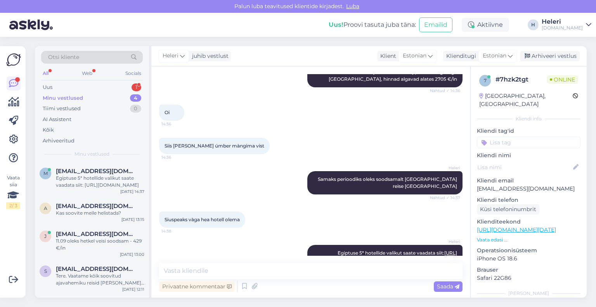
click at [279, 286] on div "Privaatne kommentaar Saada" at bounding box center [310, 286] width 303 height 15
click at [263, 272] on textarea at bounding box center [310, 271] width 303 height 16
type textarea "v"
click at [225, 273] on textarea "väga hea tasemege hotellid leiaate siit:" at bounding box center [310, 271] width 303 height 16
paste textarea "https://tuusik.ee/et/tuusik-lux/11"
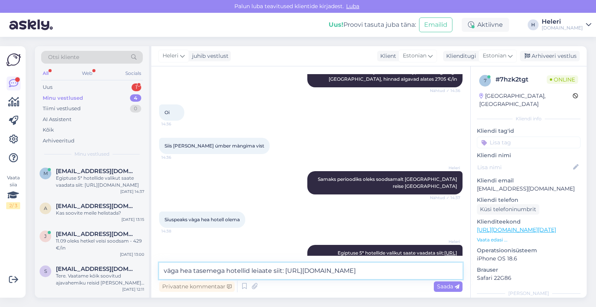
click at [266, 274] on textarea "väga hea tasemega hotellid leiaate siit: https://tuusik.ee/et/tuusik-lux/11" at bounding box center [310, 271] width 303 height 16
type textarea "väga hea tasemega hotellid leiate siit: https://tuusik.ee/et/tuusik-lux/11"
click at [447, 285] on span "Saada" at bounding box center [448, 286] width 23 height 7
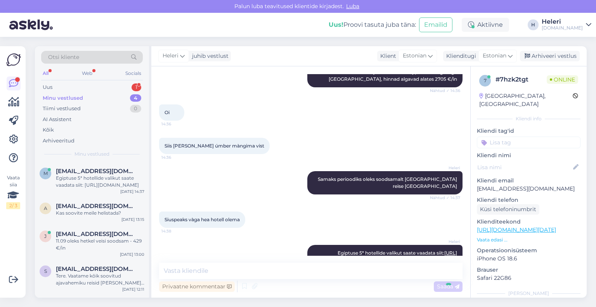
scroll to position [514, 0]
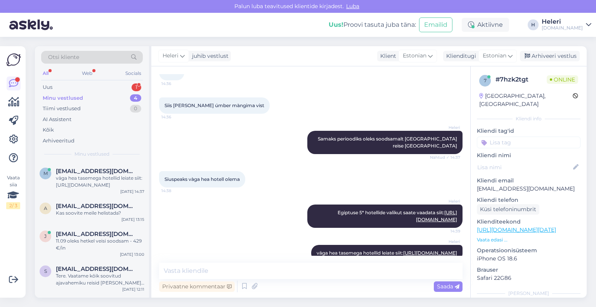
click at [87, 100] on div "Minu vestlused 4" at bounding box center [92, 98] width 102 height 11
click at [79, 101] on div "Minu vestlused" at bounding box center [63, 98] width 40 height 8
click at [69, 88] on div "Uus 1" at bounding box center [92, 87] width 102 height 11
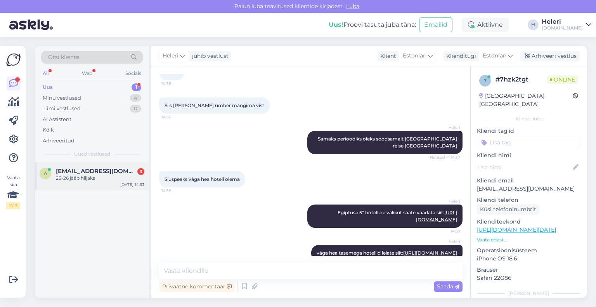
click at [85, 170] on span "aireke2@gmail.com" at bounding box center [96, 171] width 81 height 7
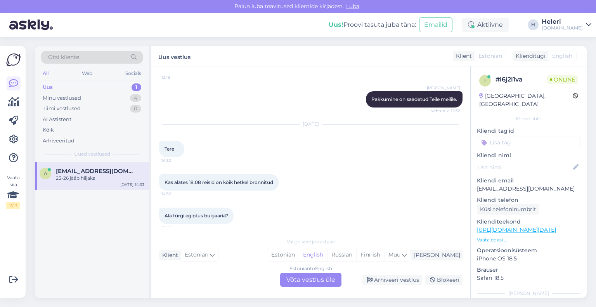
scroll to position [418, 0]
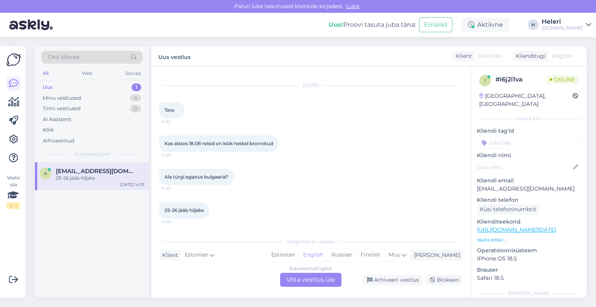
click at [319, 279] on div "Estonian to English Võta vestlus üle" at bounding box center [310, 280] width 61 height 14
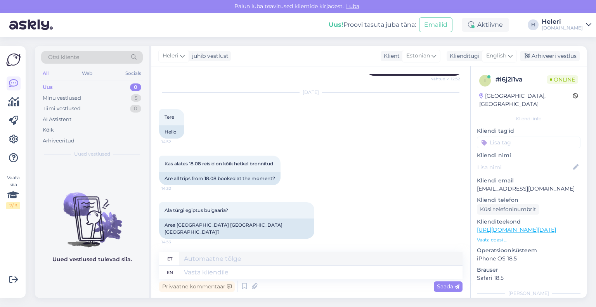
scroll to position [558, 0]
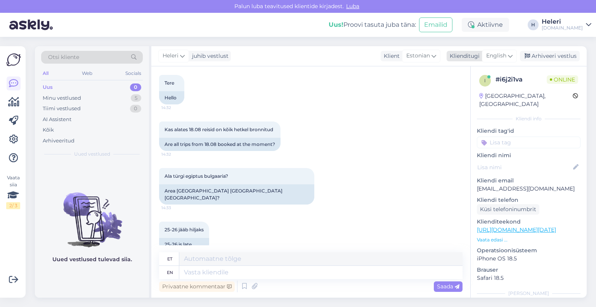
click at [494, 55] on span "English" at bounding box center [496, 56] width 20 height 9
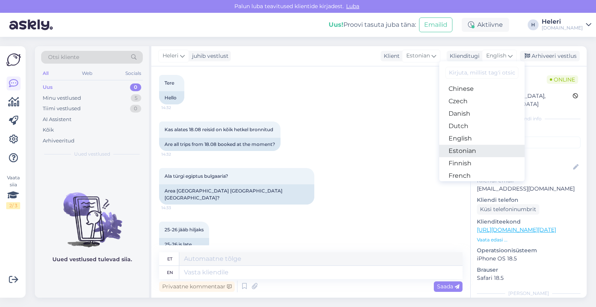
click at [469, 150] on link "Estonian" at bounding box center [481, 151] width 85 height 12
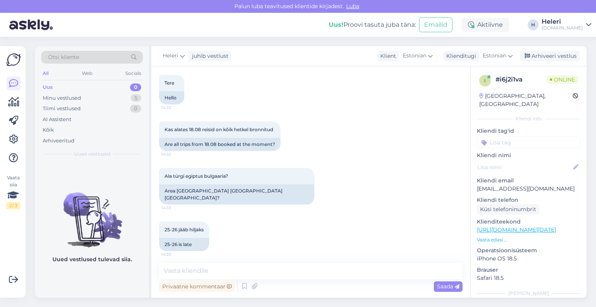
scroll to position [548, 0]
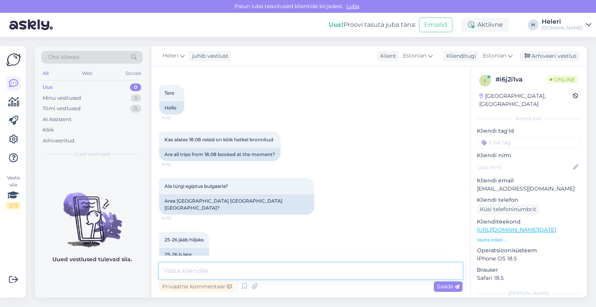
click at [231, 270] on textarea at bounding box center [310, 271] width 303 height 16
type textarea "Tere. Algusega 18.08 on pakkuda veel kohti Montenegro reisidele"
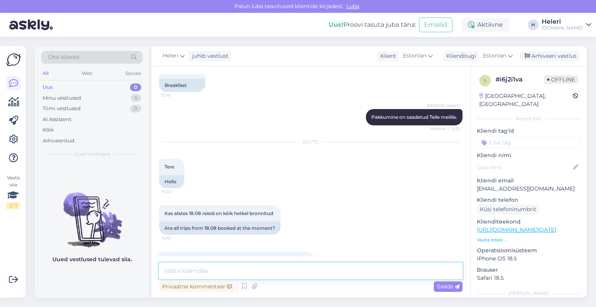
scroll to position [588, 0]
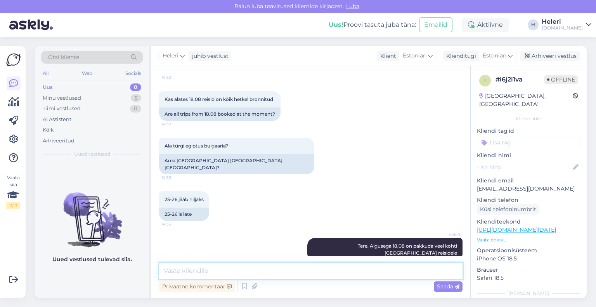
click at [283, 271] on textarea at bounding box center [310, 271] width 303 height 16
type textarea "kas see sihtkoht pakub huvi?"
click at [448, 283] on div "Saada" at bounding box center [448, 286] width 29 height 10
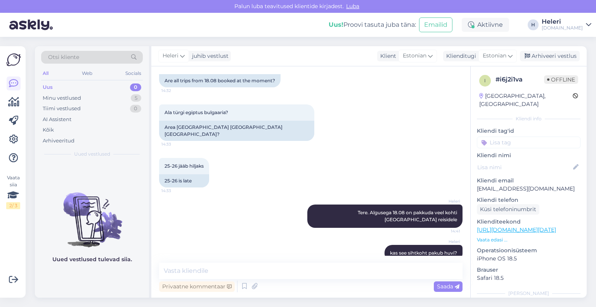
scroll to position [621, 0]
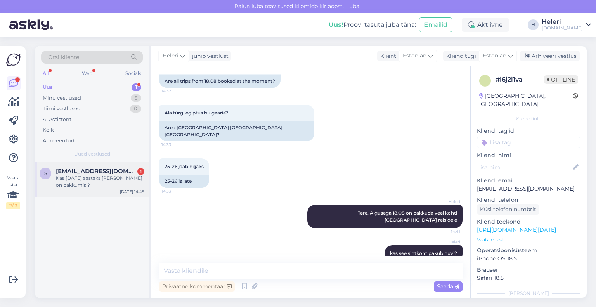
click at [103, 167] on div "s sillenoormets@gmail.com 1 Kas 2026 aastaks Kleopatra Melissasse Türgis on pak…" at bounding box center [92, 179] width 114 height 35
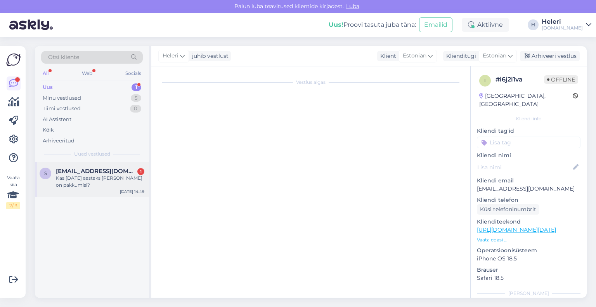
scroll to position [0, 0]
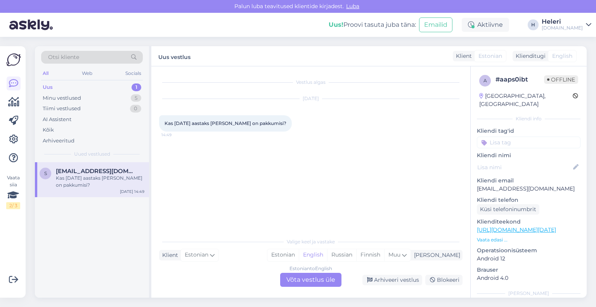
drag, startPoint x: 324, startPoint y: 281, endPoint x: 341, endPoint y: 260, distance: 25.9
click at [324, 281] on div "Estonian to English Võta vestlus üle" at bounding box center [310, 280] width 61 height 14
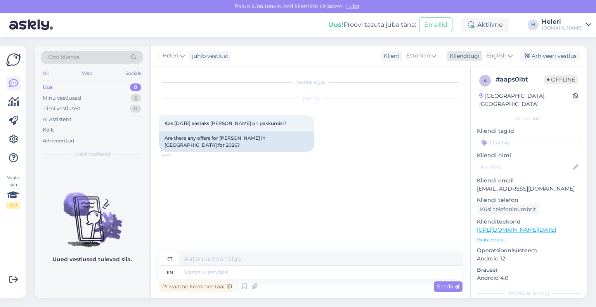
click at [500, 54] on span "English" at bounding box center [496, 56] width 20 height 9
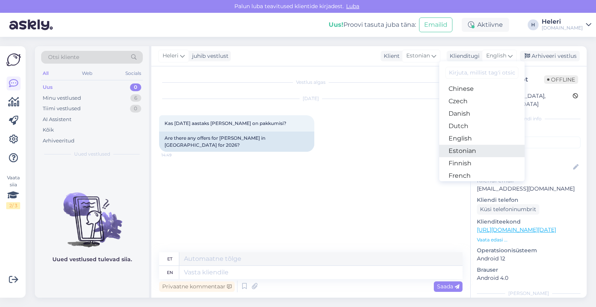
click at [470, 151] on link "Estonian" at bounding box center [481, 151] width 85 height 12
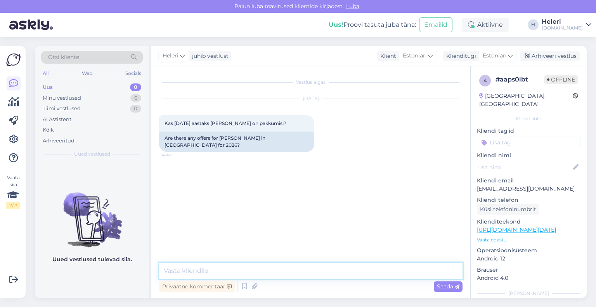
click at [274, 270] on textarea at bounding box center [310, 271] width 303 height 16
drag, startPoint x: 264, startPoint y: 273, endPoint x: 293, endPoint y: 274, distance: 28.4
click at [293, 274] on textarea "Tere. palun täpsustage mis kuus järgmine aasta?" at bounding box center [310, 271] width 303 height 16
click at [298, 271] on textarea "Tere. palun täpsustage mis kuus 2026 aasta?" at bounding box center [310, 271] width 303 height 16
type textarea "Tere. palun täpsustage mis kuus 2026 aastal?"
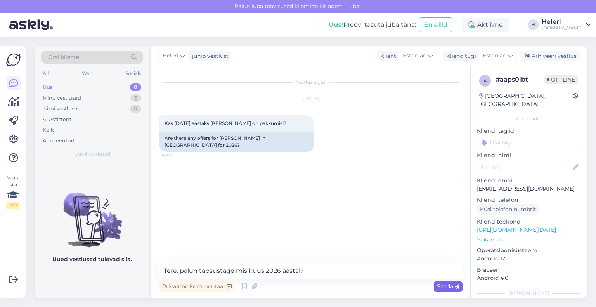
click at [442, 284] on span "Saada" at bounding box center [448, 286] width 23 height 7
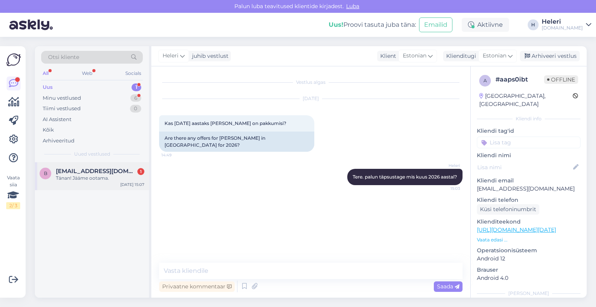
click at [95, 175] on div "Tänan! Jääme ootama." at bounding box center [100, 178] width 88 height 7
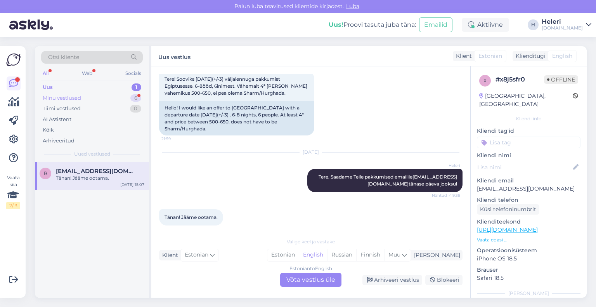
click at [86, 99] on div "Minu vestlused 6" at bounding box center [92, 98] width 102 height 11
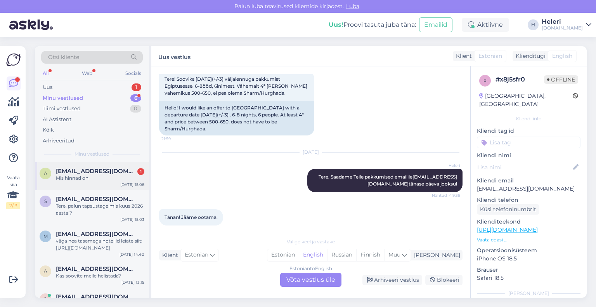
click at [91, 179] on div "Mis hinnad on" at bounding box center [100, 178] width 88 height 7
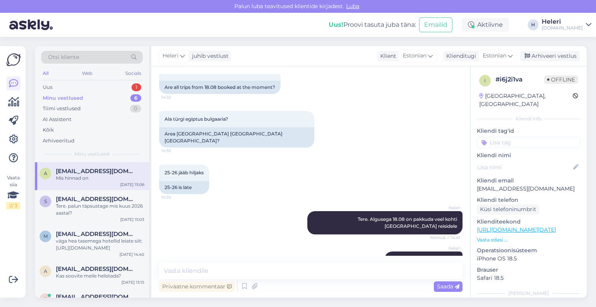
scroll to position [655, 0]
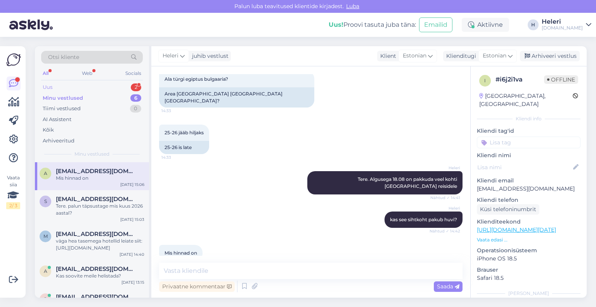
click at [68, 89] on div "Uus 2" at bounding box center [92, 87] width 102 height 11
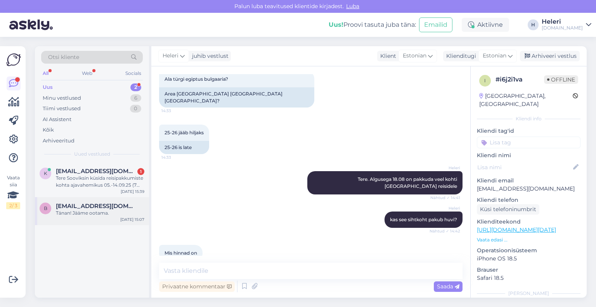
click at [96, 203] on span "berit.viickberg@gmail.com" at bounding box center [96, 206] width 81 height 7
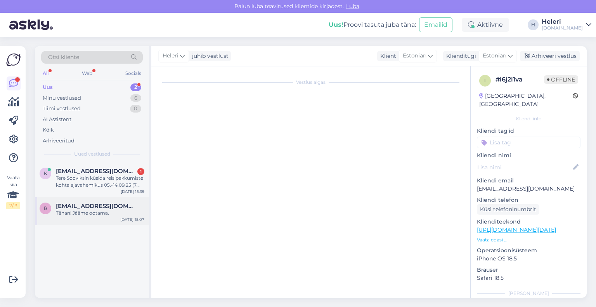
scroll to position [44, 0]
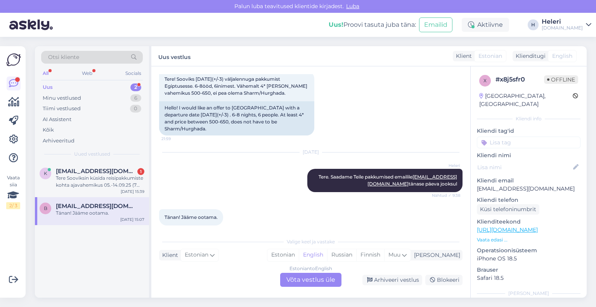
click at [308, 279] on div "Estonian to English Võta vestlus üle" at bounding box center [310, 280] width 61 height 14
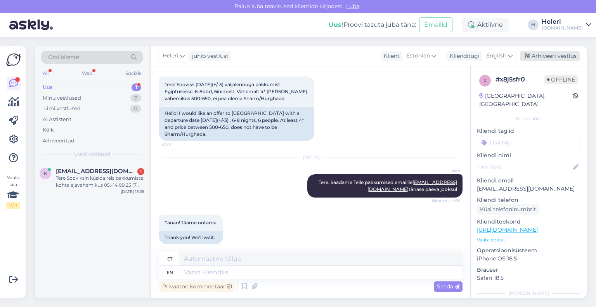
click at [543, 56] on div "Arhiveeri vestlus" at bounding box center [550, 56] width 60 height 10
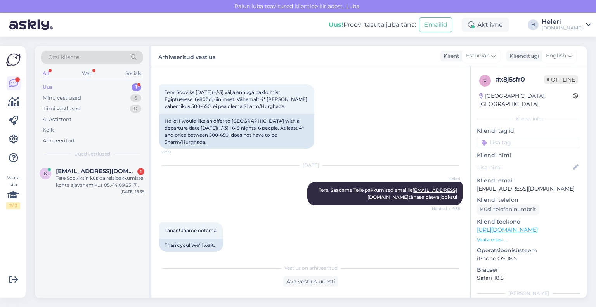
click at [76, 87] on div "Uus 1" at bounding box center [92, 87] width 102 height 11
click at [75, 99] on div "Minu vestlused" at bounding box center [62, 98] width 38 height 8
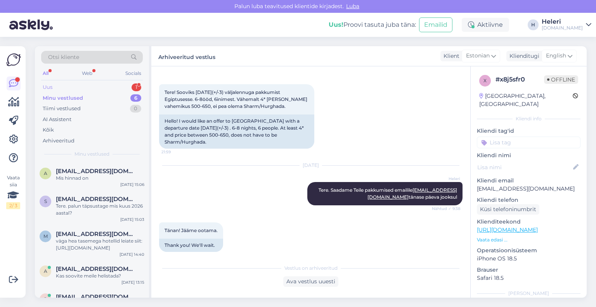
click at [72, 87] on div "Uus 1" at bounding box center [92, 87] width 102 height 11
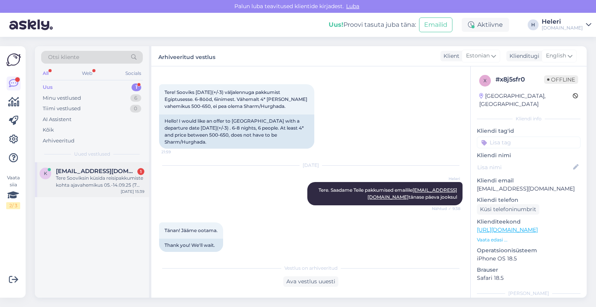
click at [101, 175] on div "Tere Sooviksin küsida reisipakkumiste kohta ajavahemikus 05.-14.09.25 (7 ööd), …" at bounding box center [100, 182] width 88 height 14
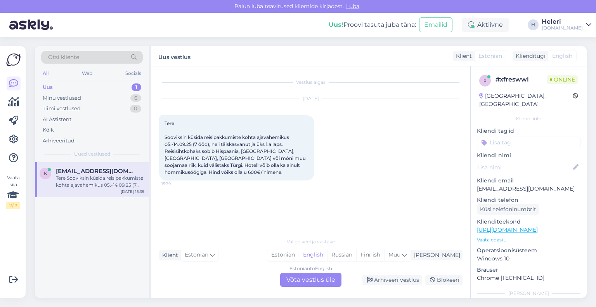
scroll to position [0, 0]
click at [77, 96] on div "Minu vestlused" at bounding box center [62, 98] width 38 height 8
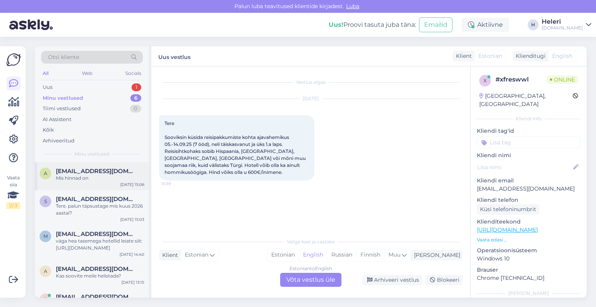
drag, startPoint x: 90, startPoint y: 166, endPoint x: 96, endPoint y: 173, distance: 9.6
click at [92, 172] on span "aireke2@gmail.com" at bounding box center [96, 171] width 81 height 7
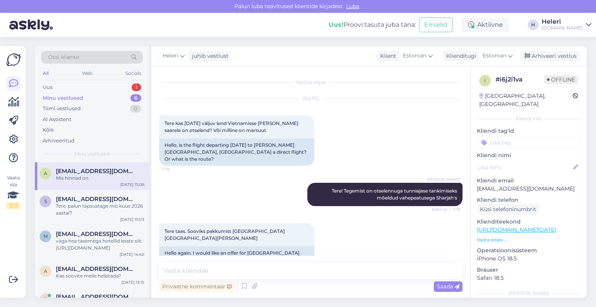
scroll to position [655, 0]
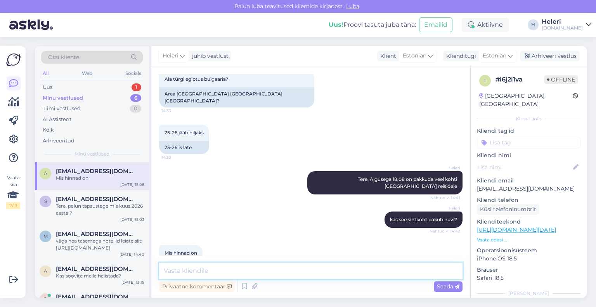
click at [240, 271] on textarea at bounding box center [310, 271] width 303 height 16
click at [247, 272] on textarea "Hinnad algavad alates 549 /in" at bounding box center [310, 271] width 303 height 16
click at [265, 274] on textarea "Hinnad algavad alates 549 €/in" at bounding box center [310, 271] width 303 height 16
type textarea "Hinnad algavad alates 549 €/in"
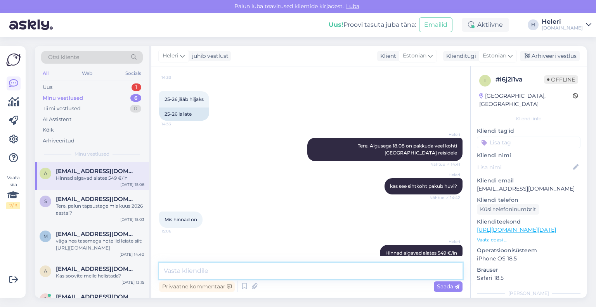
click at [302, 273] on textarea at bounding box center [310, 271] width 303 height 16
click at [226, 274] on textarea "hotellivalik on suure, hind oleneb hotellist ja milline toitlustuspakett, kui p…" at bounding box center [310, 271] width 303 height 16
click at [225, 274] on textarea "hotellivalik on suure, hind oleneb hotellist ja milline toitlustuspakett, kui p…" at bounding box center [310, 271] width 303 height 16
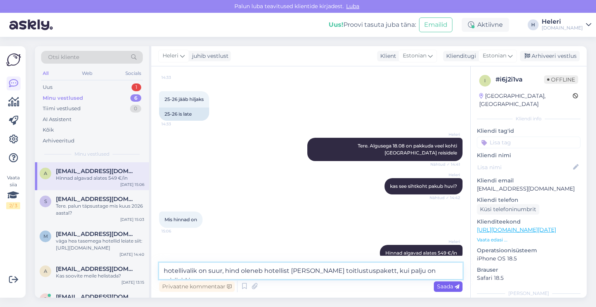
type textarea "hotellivalik on suur, hind oleneb hotellist ja milline toitlustuspakett, kui pa…"
click at [448, 282] on div "Saada" at bounding box center [448, 286] width 29 height 10
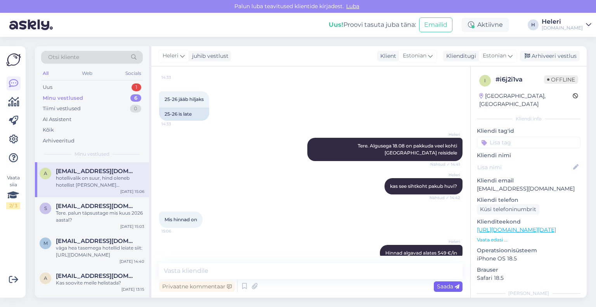
scroll to position [729, 0]
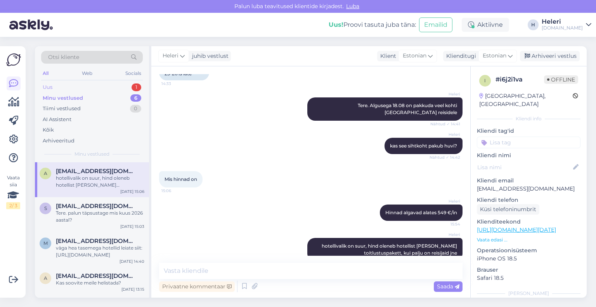
click at [81, 86] on div "Uus 1" at bounding box center [92, 87] width 102 height 11
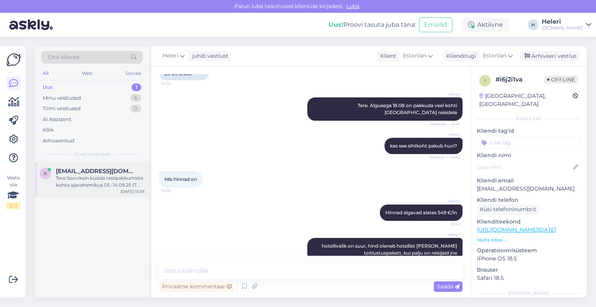
click at [97, 178] on div "Tere Sooviksin küsida reisipakkumiste kohta ajavahemikus 05.-14.09.25 (7 ööd), …" at bounding box center [100, 182] width 88 height 14
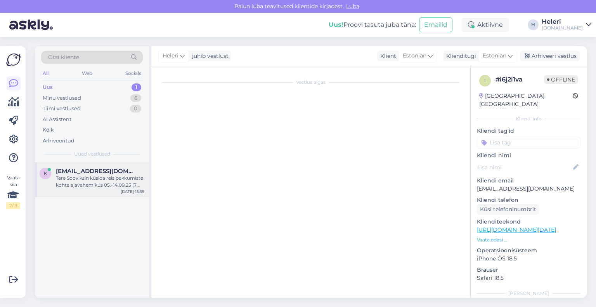
scroll to position [0, 0]
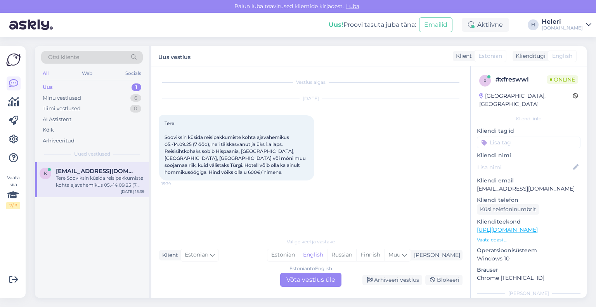
click at [317, 281] on div "Estonian to English Võta vestlus üle" at bounding box center [310, 280] width 61 height 14
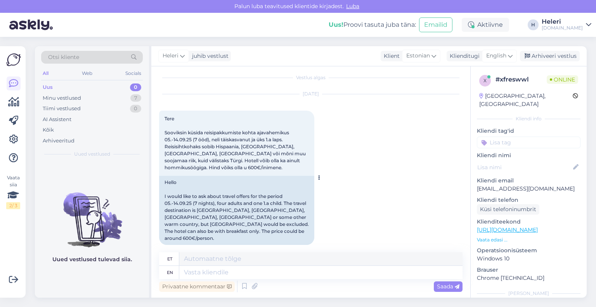
scroll to position [5, 0]
click at [501, 54] on span "English" at bounding box center [496, 56] width 20 height 9
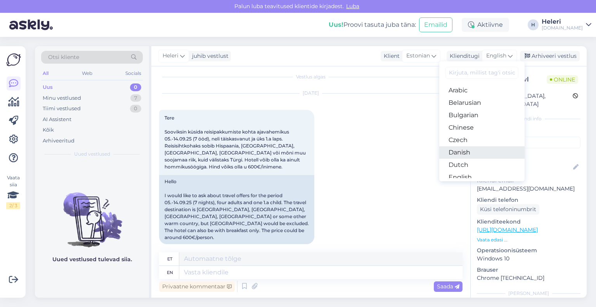
scroll to position [78, 0]
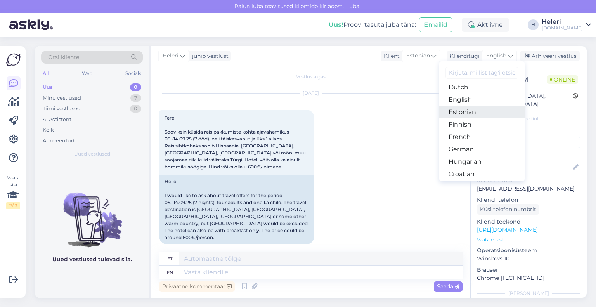
click at [459, 113] on link "Estonian" at bounding box center [481, 112] width 85 height 12
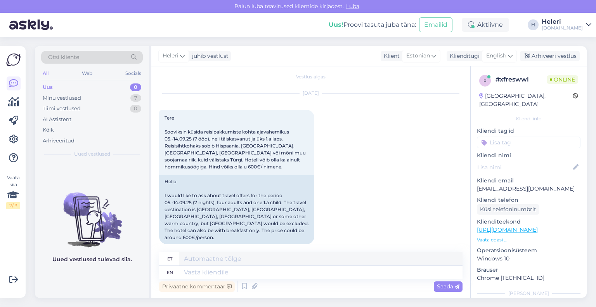
scroll to position [0, 0]
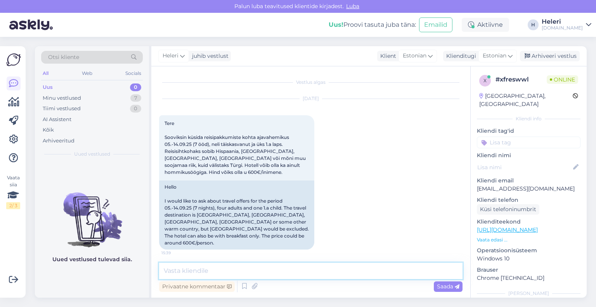
click at [213, 276] on textarea at bounding box center [310, 271] width 303 height 16
click at [314, 272] on textarea "Tere. Kas soovite saadan hotellivalikute lingid siisa messenger?" at bounding box center [310, 271] width 303 height 16
click at [260, 273] on textarea "Tere. Kas soovite saadan hotellivalikute lingid siia messenger?" at bounding box center [310, 271] width 303 height 16
type textarea "Tere. Kas soovite saadan hotelli valikute lingid siia messenger?"
click at [447, 286] on span "Saada" at bounding box center [448, 286] width 23 height 7
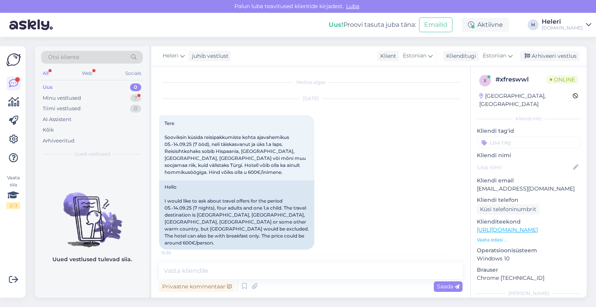
click at [390, 204] on div "Aug 13 2025 Tere Sooviksin küsida reisipakkumiste kohta ajavahemikus 05.-14.09.…" at bounding box center [310, 174] width 303 height 168
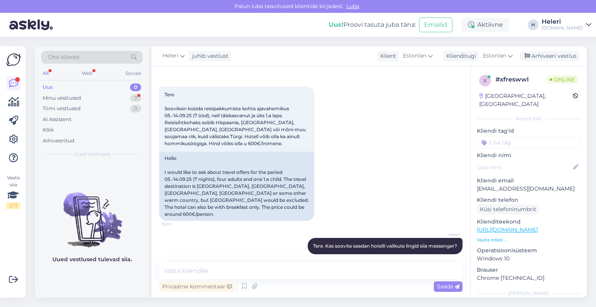
scroll to position [69, 0]
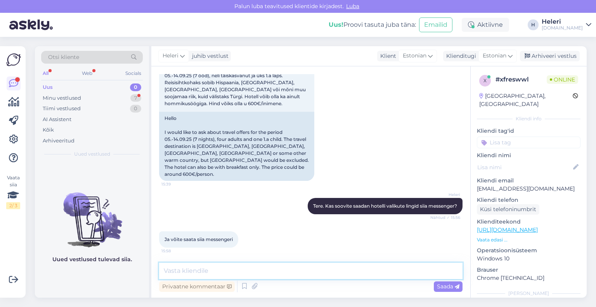
click at [224, 267] on textarea at bounding box center [310, 271] width 303 height 16
paste textarea "http://bit.ly/47r3V26"
type textarea "Kreeka hotellivalikut saate vaadata siit: http://bit.ly/47r3V26"
click at [450, 286] on span "Saada" at bounding box center [448, 286] width 23 height 7
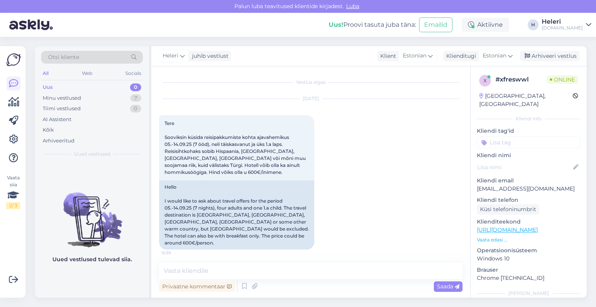
scroll to position [102, 0]
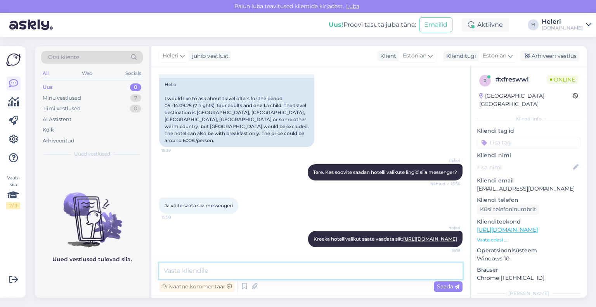
click at [281, 276] on textarea at bounding box center [310, 271] width 303 height 16
paste textarea "http://bit.ly/4mHxkK2"
type textarea "Montenegro hotellivalikut saate vaadata siit: http://bit.ly/4mHxkK2"
click at [447, 287] on span "Saada" at bounding box center [448, 286] width 23 height 7
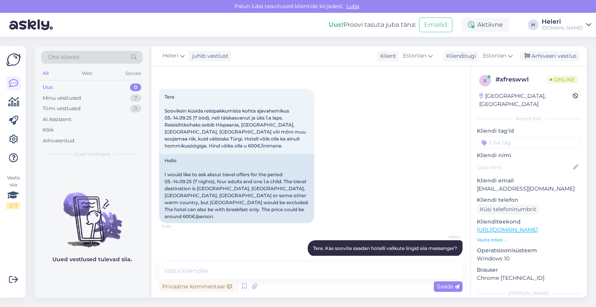
scroll to position [143, 0]
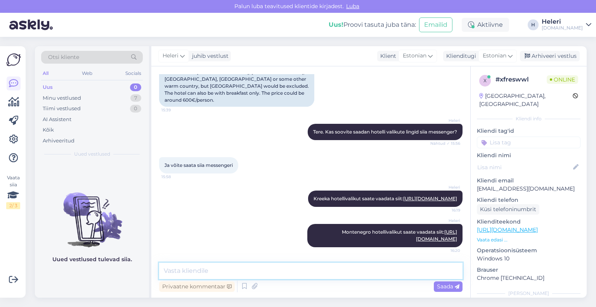
click at [303, 270] on textarea at bounding box center [310, 271] width 303 height 16
paste textarea "http://bit.ly/4lrf7zg"
type textarea "Türgi hotellivalikut siit: http://bit.ly/4lrf7zg"
click at [447, 287] on span "Saada" at bounding box center [448, 286] width 23 height 7
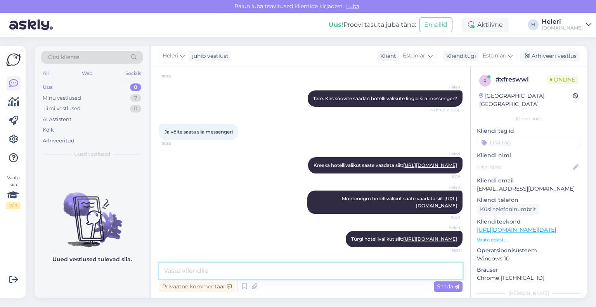
click at [270, 275] on textarea at bounding box center [310, 271] width 303 height 16
paste textarea "https://tuusik.ee/et/reisiotsing?country_id=8&after=7.9.2025&departure_id=2&nig…"
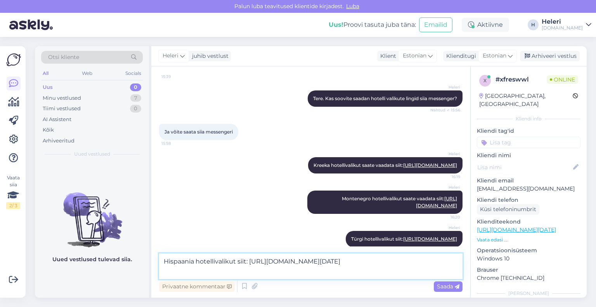
drag, startPoint x: 250, startPoint y: 259, endPoint x: 387, endPoint y: 273, distance: 137.7
click at [387, 273] on textarea "Hispaania hotellivalikut siit: https://tuusik.ee/et/reisiotsing?country_id=8&af…" at bounding box center [310, 266] width 303 height 26
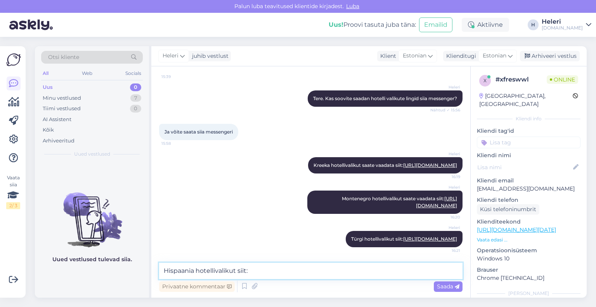
paste textarea "http://bit.ly/4fU4J21"
type textarea "Hispaania hotellivalikut siit: http://bit.ly/4fU4J21"
click at [446, 289] on span "Saada" at bounding box center [448, 286] width 23 height 7
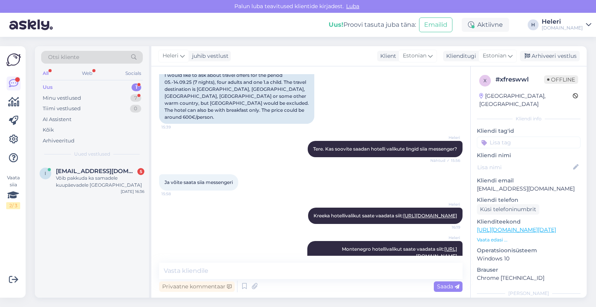
scroll to position [210, 0]
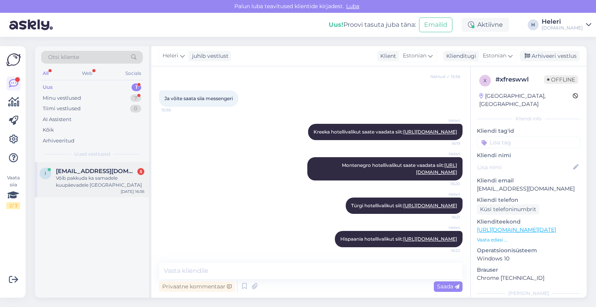
click at [92, 183] on div "Võib pakkuda ka samadele kuupäevadele Egiptust" at bounding box center [100, 182] width 88 height 14
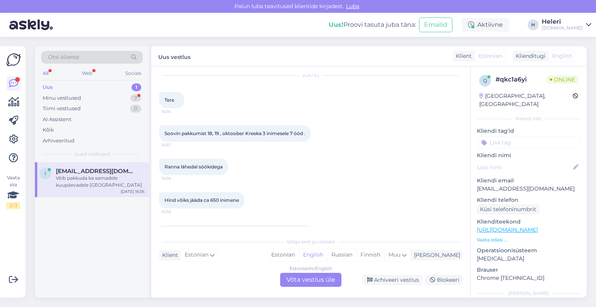
scroll to position [47, 0]
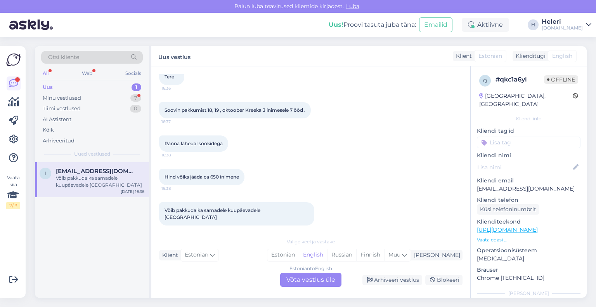
click at [306, 278] on div "Estonian to English Võta vestlus üle" at bounding box center [310, 280] width 61 height 14
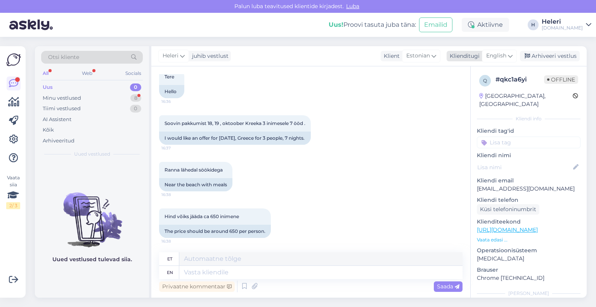
click at [498, 57] on span "English" at bounding box center [496, 56] width 20 height 9
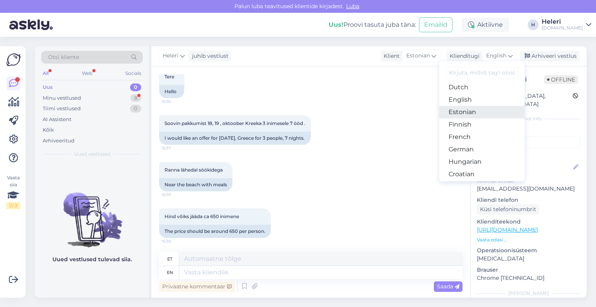
click at [468, 112] on link "Estonian" at bounding box center [481, 112] width 85 height 12
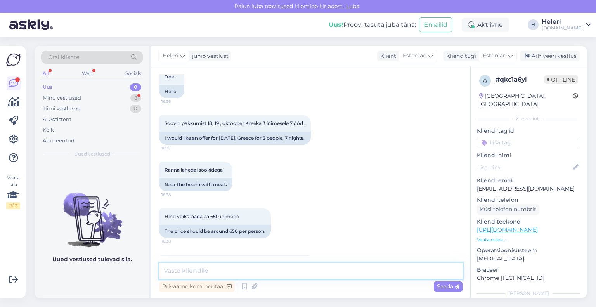
click at [263, 270] on textarea at bounding box center [310, 271] width 303 height 16
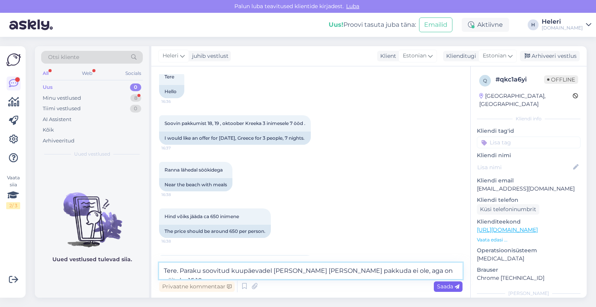
type textarea "Tere. Paraku soovitud kuupäevadel Kreeka reis pakkuda ei ole, aga on näiteks 16…"
drag, startPoint x: 445, startPoint y: 285, endPoint x: 440, endPoint y: 279, distance: 7.4
click at [444, 285] on span "Saada" at bounding box center [448, 286] width 23 height 7
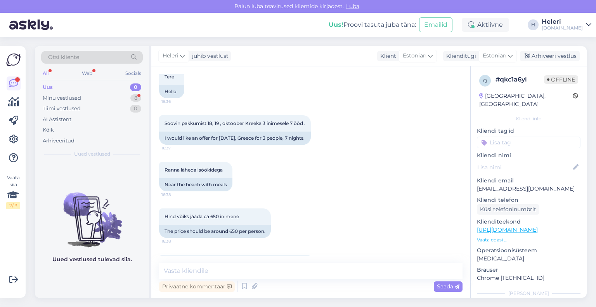
scroll to position [131, 0]
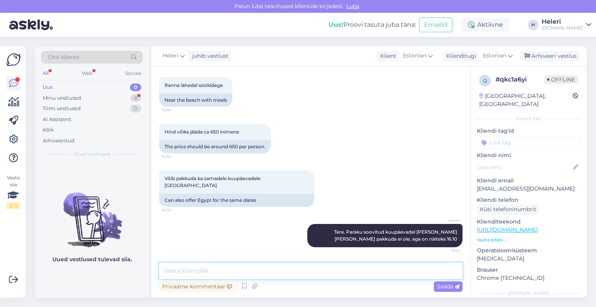
click at [246, 270] on textarea at bounding box center [310, 271] width 303 height 16
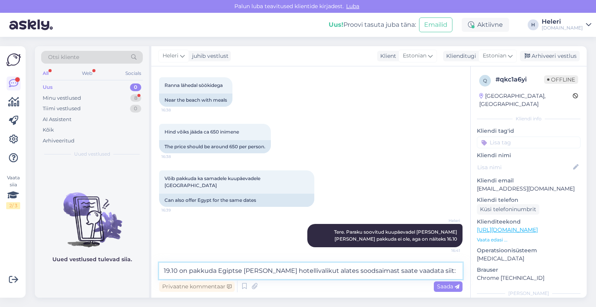
click at [352, 272] on textarea "19.10 on pakkuda Egiptse reise ja hotellivalikut alates soodsaimast saate vaada…" at bounding box center [310, 271] width 303 height 16
drag, startPoint x: 424, startPoint y: 270, endPoint x: 431, endPoint y: 267, distance: 8.0
click at [425, 270] on textarea "19.10 on pakkuda Egiptse reise ja hotellivalikut alates soodsamast saate vaadat…" at bounding box center [310, 271] width 303 height 16
paste textarea "http://bit.ly/4lu3Pu2"
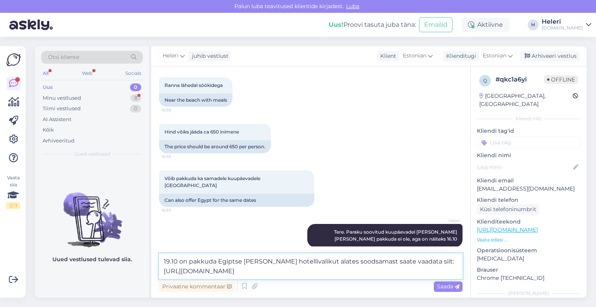
click at [233, 263] on textarea "19.10 on pakkuda Egiptse reise ja hotellivalikut alates soodsamast saate vaadat…" at bounding box center [310, 266] width 303 height 26
type textarea "19.10 on pakkuda Egiptuse reise ja hotellivalikut alates soodsamast saate vaada…"
click at [450, 285] on span "Saada" at bounding box center [448, 286] width 23 height 7
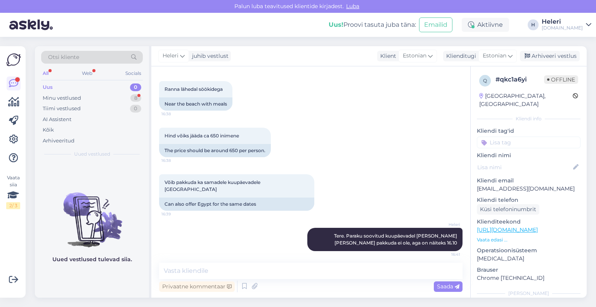
scroll to position [171, 0]
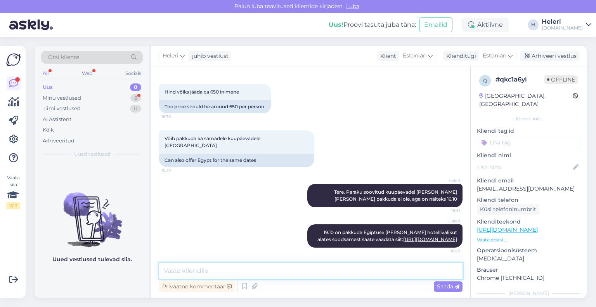
click at [331, 274] on textarea at bounding box center [310, 271] width 303 height 16
click at [192, 271] on textarea "Kas Kreeta reisid algusega 16.10" at bounding box center [310, 271] width 303 height 16
click at [262, 272] on textarea "Kas Kreeta reisid algusega 16.10" at bounding box center [310, 271] width 303 height 16
click at [247, 273] on textarea "Kas Kreeta reisid algusega 16.10 sobiksid?" at bounding box center [310, 271] width 303 height 16
click at [262, 271] on textarea "Kas Kreeta reisid algusega 16.10 sobiksid?" at bounding box center [310, 271] width 303 height 16
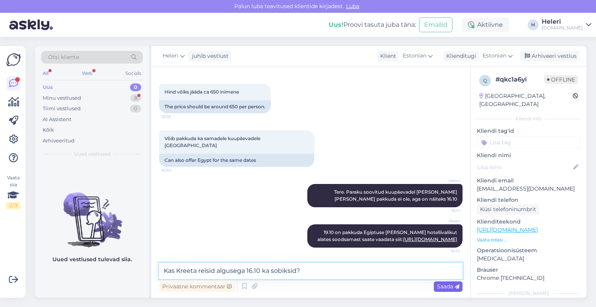
type textarea "Kas Kreeta reisid algusega 16.10 ka sobiksid?"
click at [448, 285] on span "Saada" at bounding box center [448, 286] width 23 height 7
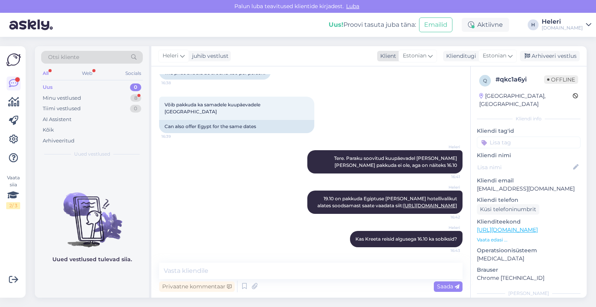
drag, startPoint x: 551, startPoint y: 56, endPoint x: 454, endPoint y: 57, distance: 97.0
click at [551, 55] on div "Arhiveeri vestlus" at bounding box center [550, 56] width 60 height 10
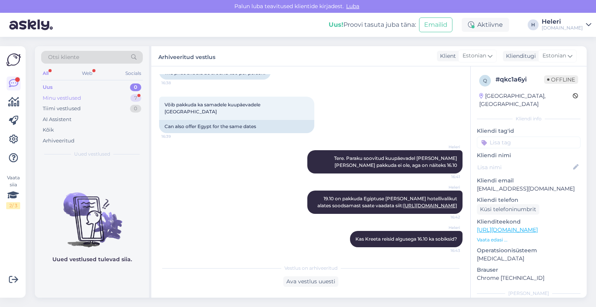
click at [90, 99] on div "Minu vestlused 7" at bounding box center [92, 98] width 102 height 11
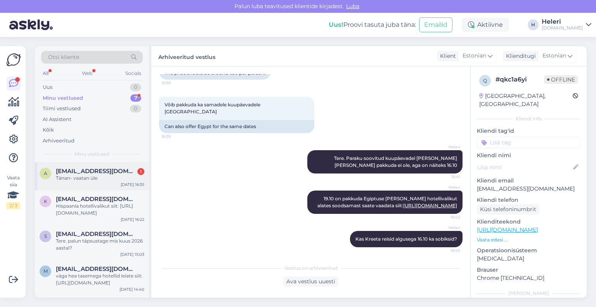
click at [91, 184] on div "a aireke2@gmail.com 1 Tänan- vaatan üle Aug 13 16:35" at bounding box center [92, 176] width 114 height 28
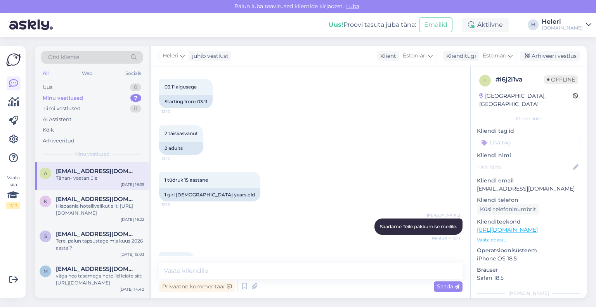
scroll to position [762, 0]
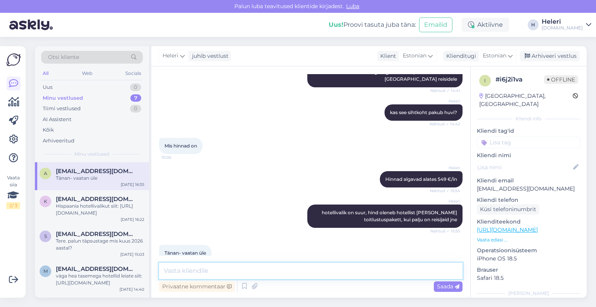
click at [278, 274] on textarea at bounding box center [310, 271] width 303 height 16
type textarea "K"
type textarea "V"
click at [219, 274] on textarea "Me saame saata pkkumisi ka emailile" at bounding box center [310, 271] width 303 height 16
click at [285, 270] on textarea "Me saame saata pakkumisi ka emailile" at bounding box center [310, 271] width 303 height 16
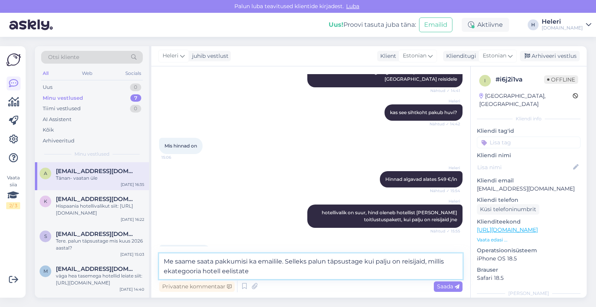
click at [166, 272] on textarea "Me saame saata pakkumisi ka emailile. Selleks palun täpsustage kui palju on rei…" at bounding box center [310, 266] width 303 height 26
click at [250, 273] on textarea "Me saame saata pakkumisi ka emailile. Selleks palun täpsustage kui palju on rei…" at bounding box center [310, 266] width 303 height 26
click at [445, 262] on textarea "Me saame saata pakkumisi ka emailile. Selleks palun täpsustage kui palju on rei…" at bounding box center [310, 266] width 303 height 26
click at [198, 270] on textarea "Me saame saata pakkumisi ka emailile. Selleks palun täpsustage kui palju on rei…" at bounding box center [310, 266] width 303 height 26
type textarea "Me saame saata pakkumisi ka emailile. Selleks palun täpsustage kui palju on rei…"
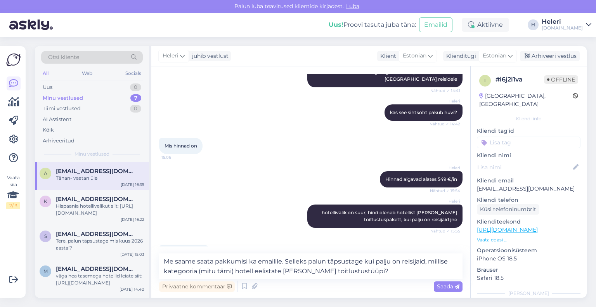
click at [445, 285] on span "Saada" at bounding box center [448, 286] width 23 height 7
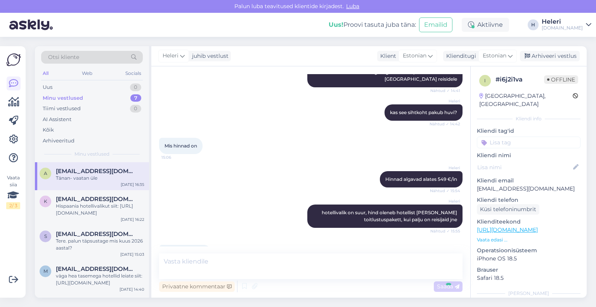
scroll to position [809, 0]
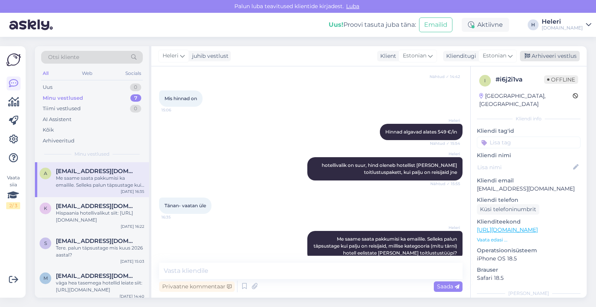
click at [563, 55] on div "Arhiveeri vestlus" at bounding box center [550, 56] width 60 height 10
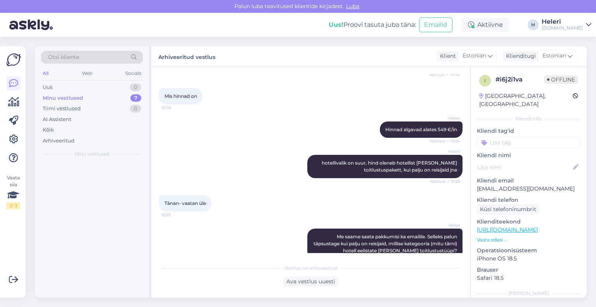
click at [79, 99] on div "Minu vestlused" at bounding box center [63, 98] width 40 height 8
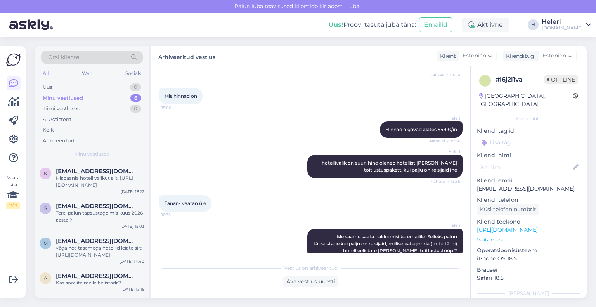
click at [82, 96] on div "Minu vestlused" at bounding box center [63, 98] width 40 height 8
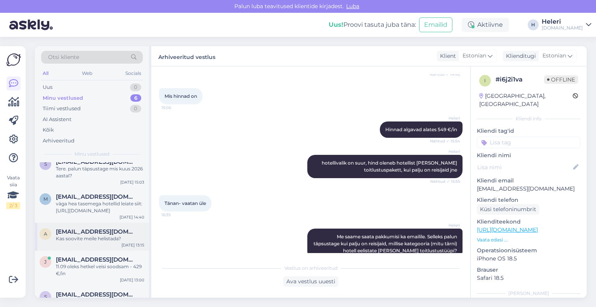
scroll to position [67, 0]
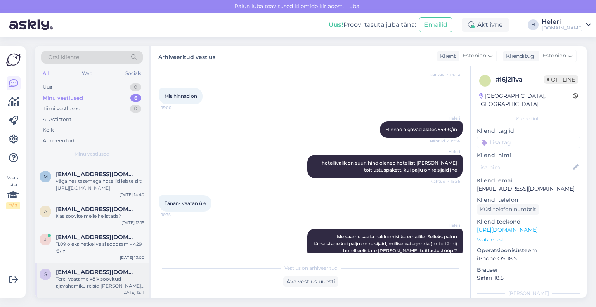
click at [101, 278] on div "Tere. Vaatame kõik soovitud ajavahemiku reisid üle ja saadame Teile pakkumise e…" at bounding box center [100, 283] width 88 height 14
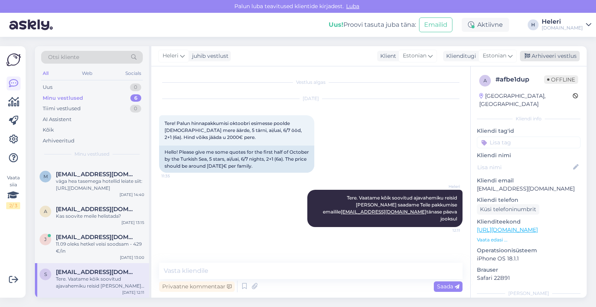
click at [555, 57] on div "Arhiveeri vestlus" at bounding box center [550, 56] width 60 height 10
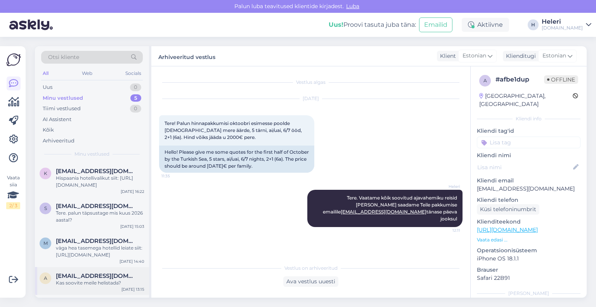
click at [108, 275] on div "[EMAIL_ADDRESS][DOMAIN_NAME]" at bounding box center [100, 275] width 88 height 7
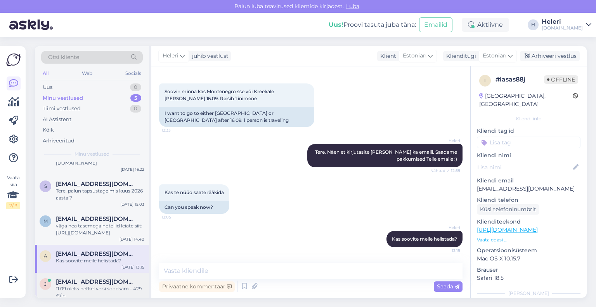
scroll to position [32, 0]
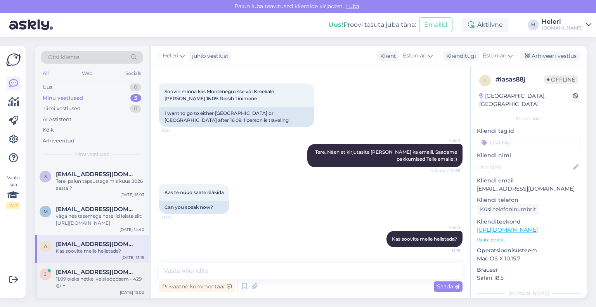
click at [105, 271] on span "[PERSON_NAME][EMAIL_ADDRESS][DOMAIN_NAME]" at bounding box center [96, 272] width 81 height 7
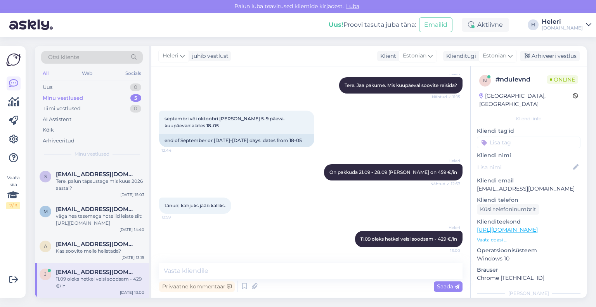
scroll to position [98, 0]
click at [555, 54] on div "Arhiveeri vestlus" at bounding box center [550, 56] width 60 height 10
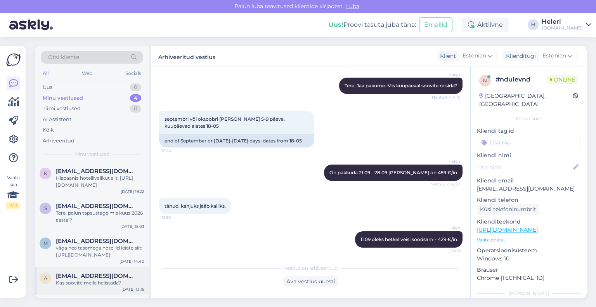
click at [105, 272] on span "[EMAIL_ADDRESS][DOMAIN_NAME]" at bounding box center [96, 275] width 81 height 7
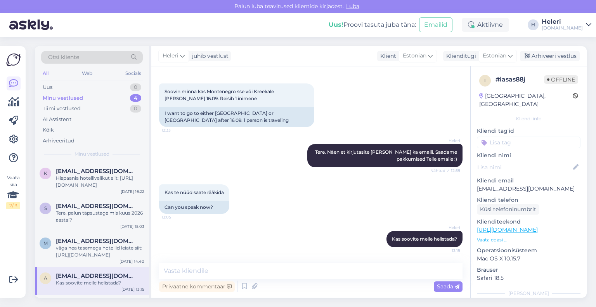
scroll to position [32, 0]
click at [551, 55] on div "Arhiveeri vestlus" at bounding box center [550, 56] width 60 height 10
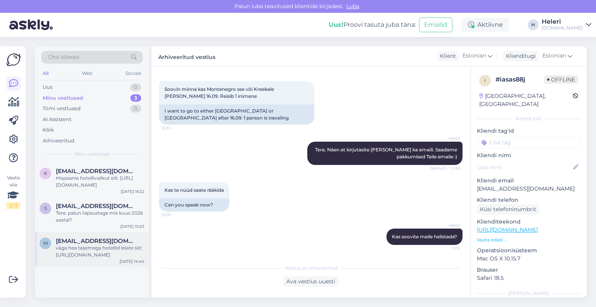
click at [116, 244] on div "väga hea tasemega hotellid leiate siit: https://tuusik.ee/et/tuusik-lux/11" at bounding box center [100, 251] width 88 height 14
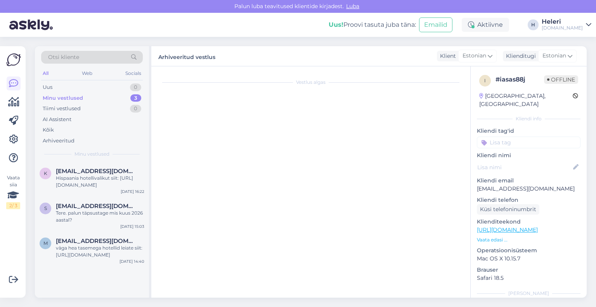
scroll to position [514, 0]
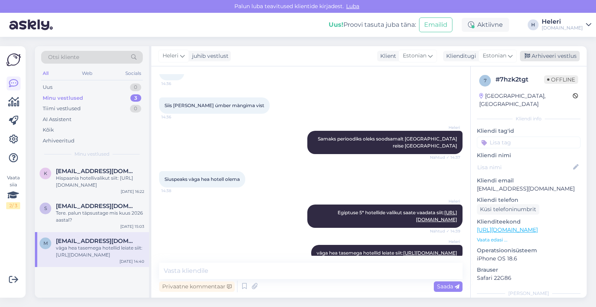
click at [548, 58] on div "Arhiveeri vestlus" at bounding box center [550, 56] width 60 height 10
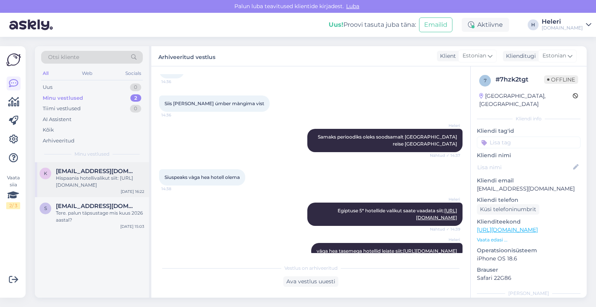
scroll to position [516, 0]
click at [98, 203] on span "sillenoormets@gmail.com" at bounding box center [96, 206] width 81 height 7
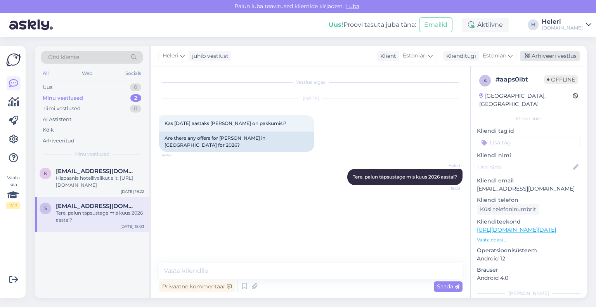
click at [542, 56] on div "Arhiveeri vestlus" at bounding box center [550, 56] width 60 height 10
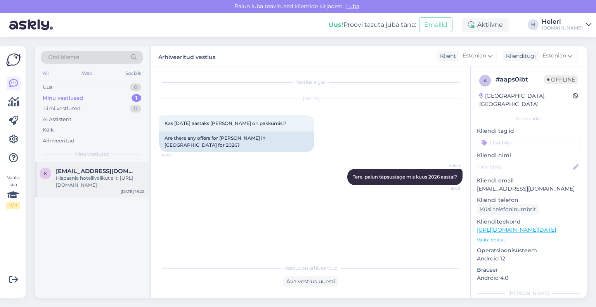
click at [114, 175] on div "Hispaania hotellivalikut siit: http://bit.ly/4fU4J21" at bounding box center [100, 182] width 88 height 14
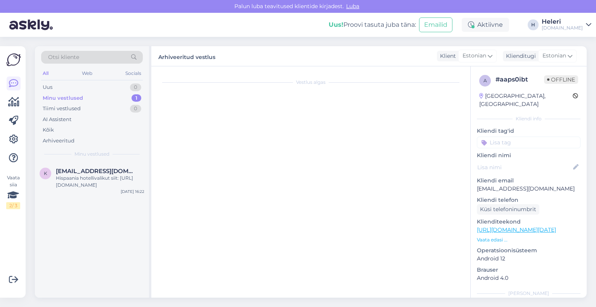
scroll to position [210, 0]
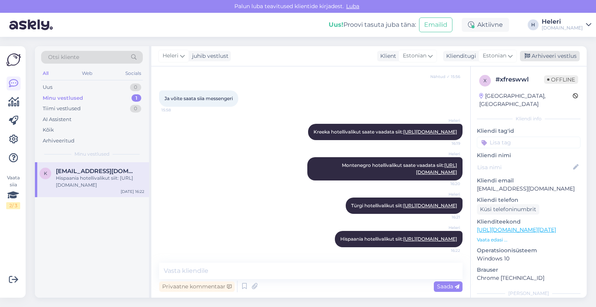
click at [549, 55] on div "Arhiveeri vestlus" at bounding box center [550, 56] width 60 height 10
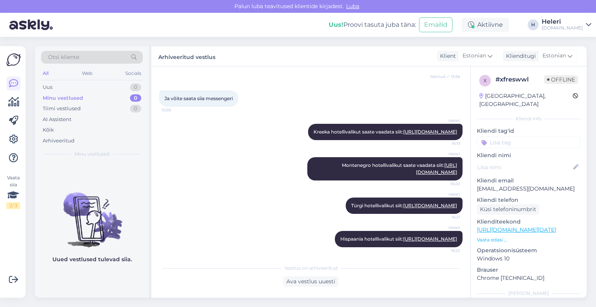
click at [567, 25] on div "[DOMAIN_NAME]" at bounding box center [562, 28] width 41 height 6
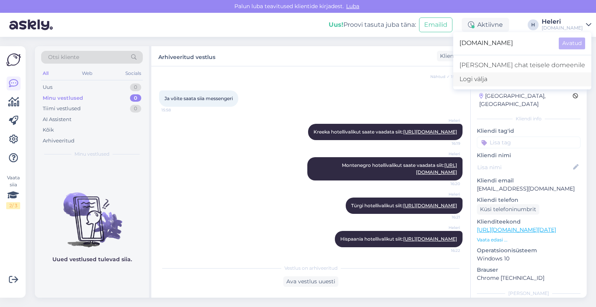
click at [521, 78] on div "Logi välja" at bounding box center [522, 79] width 138 height 14
